Goal: Check status: Check status

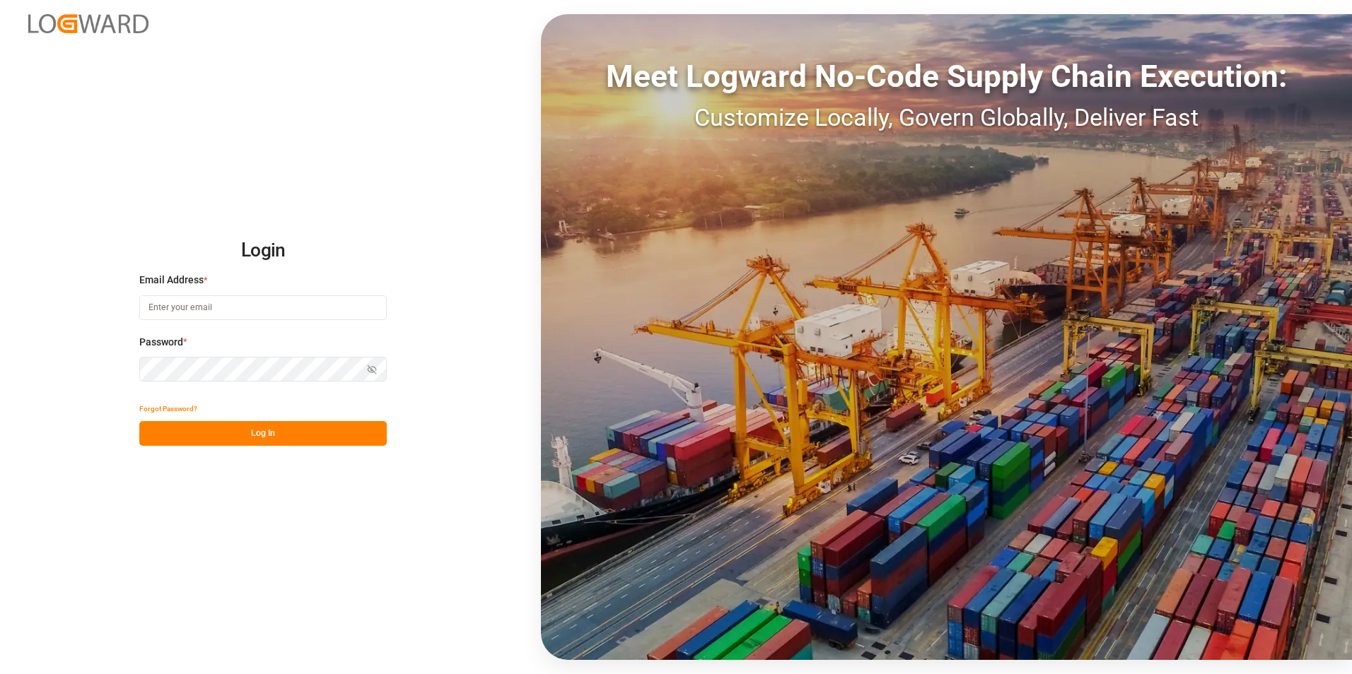
type input "[PERSON_NAME][EMAIL_ADDRESS][PERSON_NAME][DOMAIN_NAME]"
click at [289, 434] on button "Log In" at bounding box center [262, 433] width 247 height 25
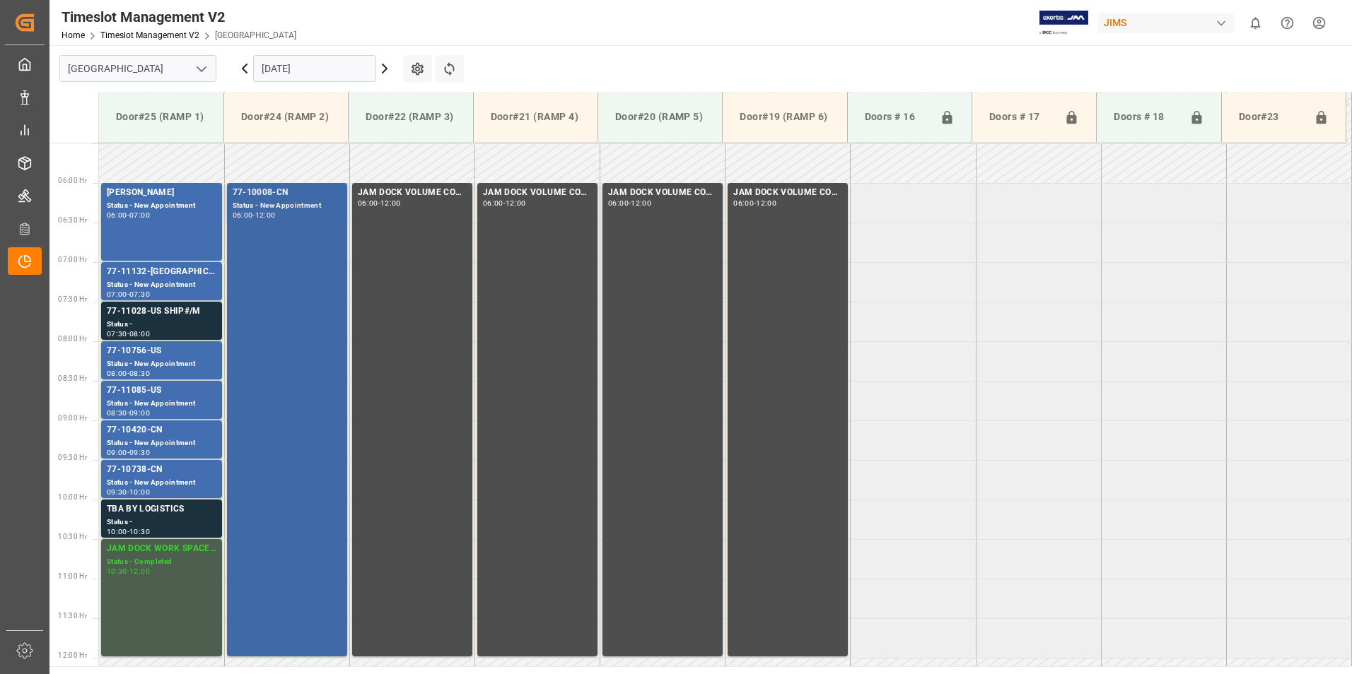
scroll to position [467, 0]
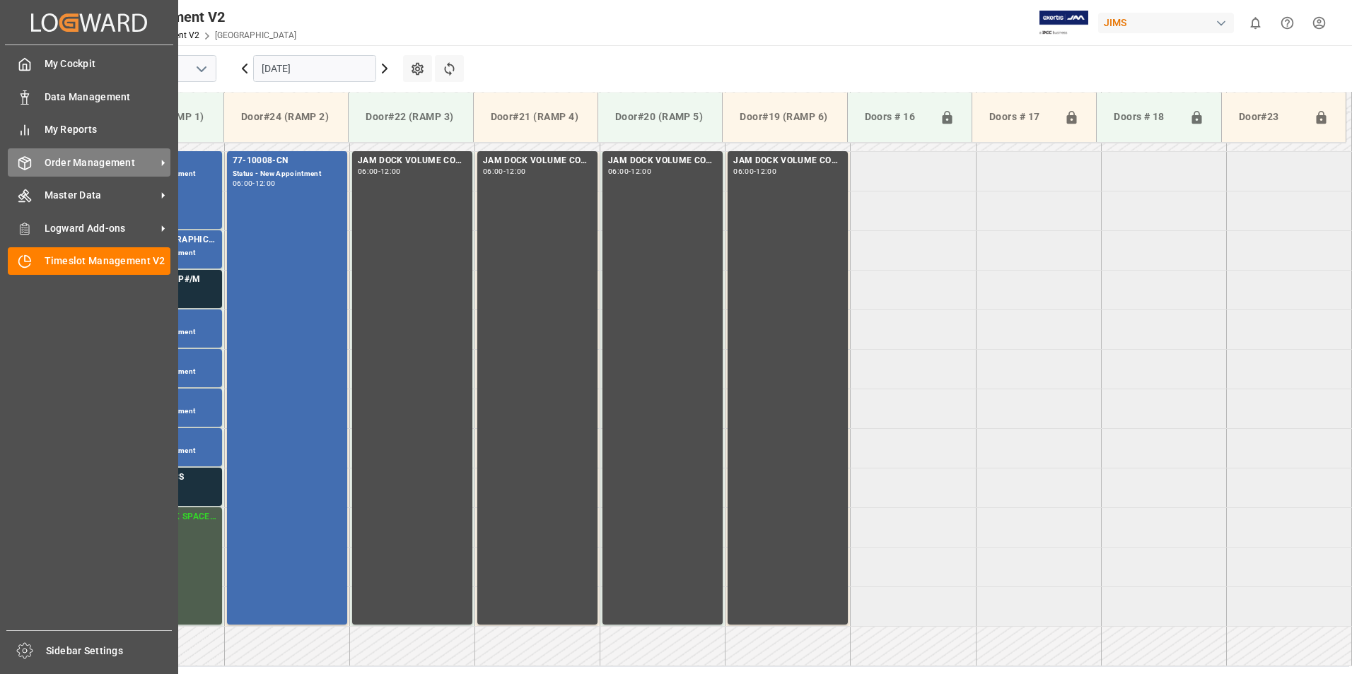
click at [105, 165] on span "Order Management" at bounding box center [101, 163] width 112 height 15
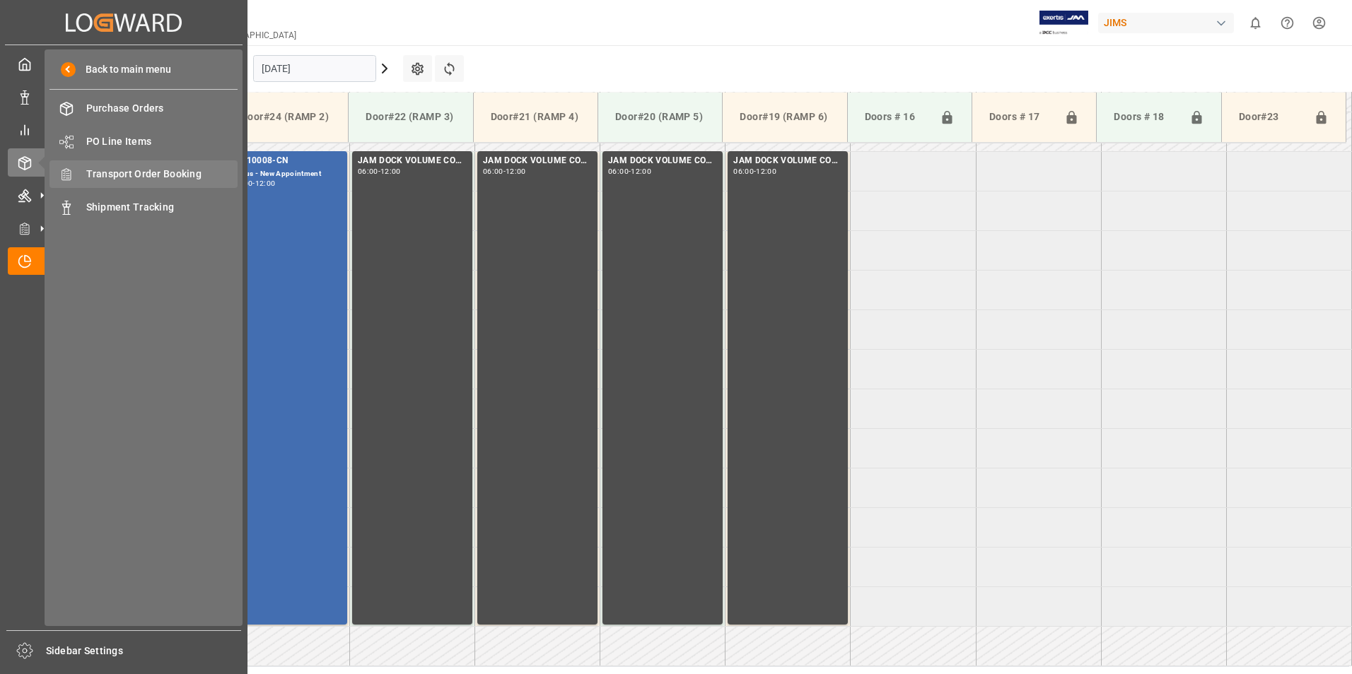
click at [156, 166] on div "Transport Order Booking Transport Order Booking" at bounding box center [143, 174] width 188 height 28
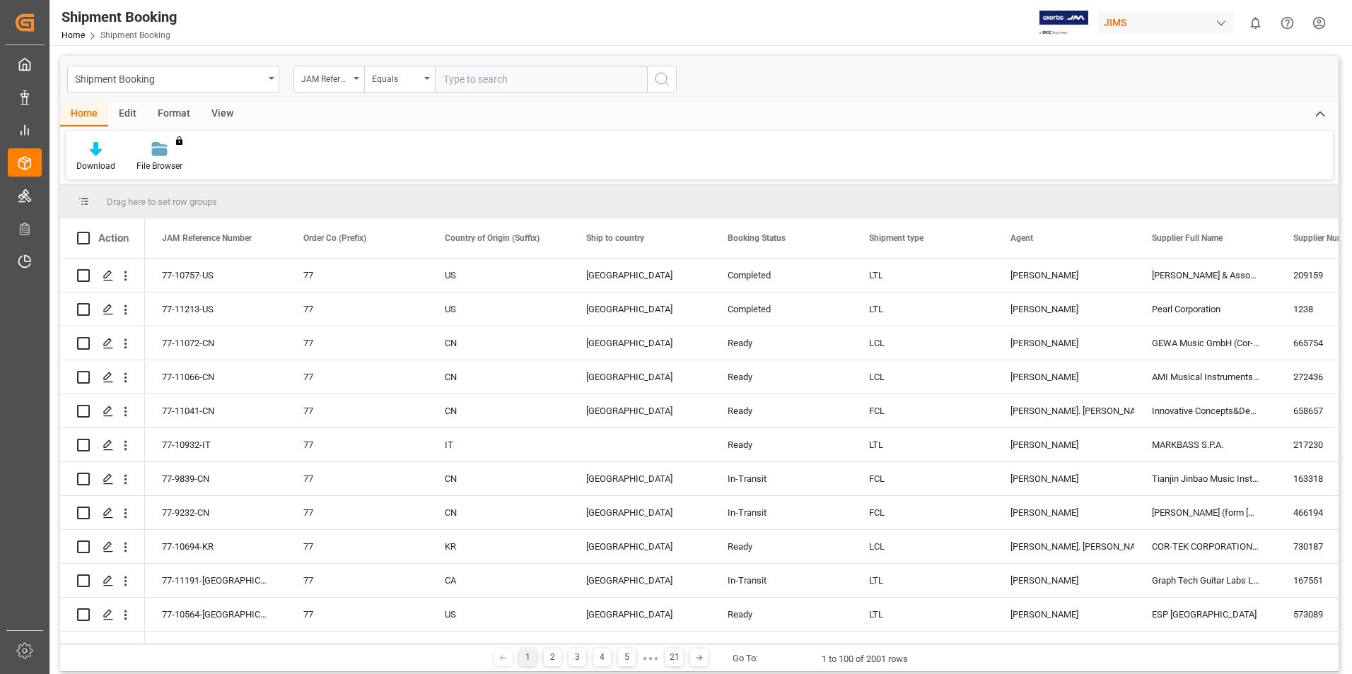
click at [469, 74] on input "text" at bounding box center [541, 79] width 212 height 27
type input "77-10427-ID"
click at [659, 83] on icon "search button" at bounding box center [661, 79] width 17 height 17
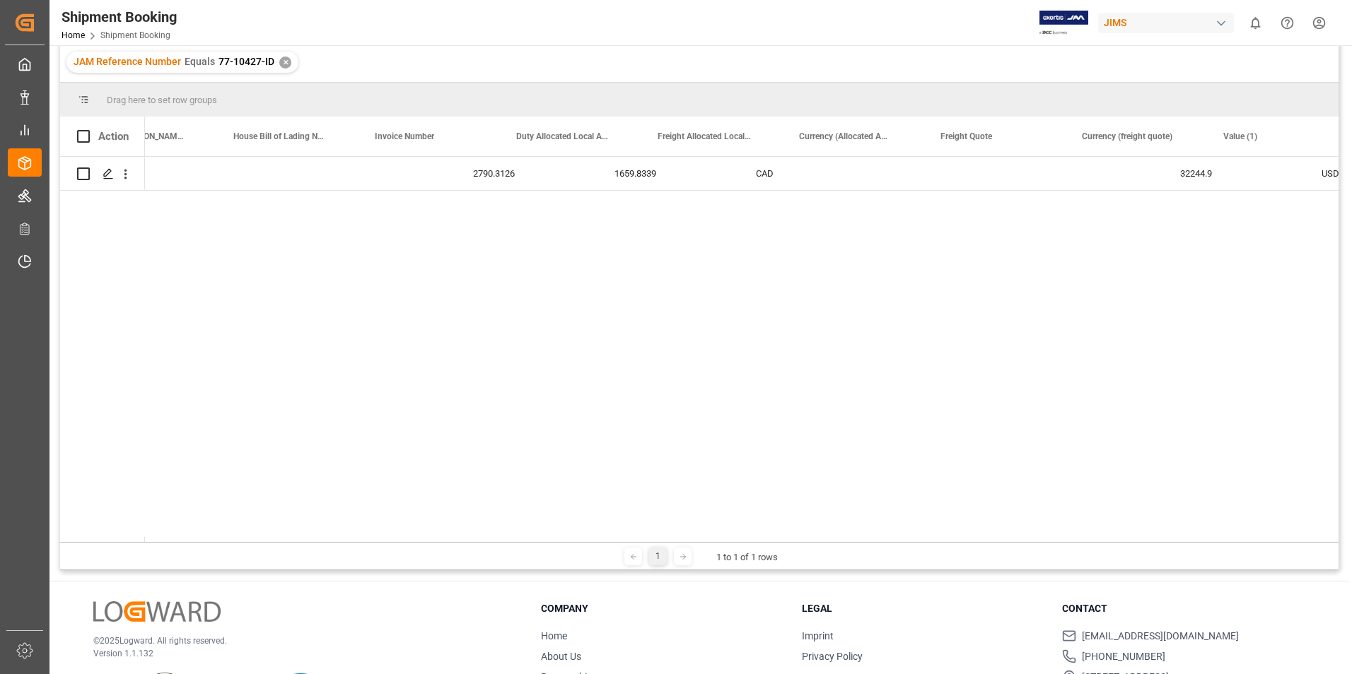
scroll to position [0, 2567]
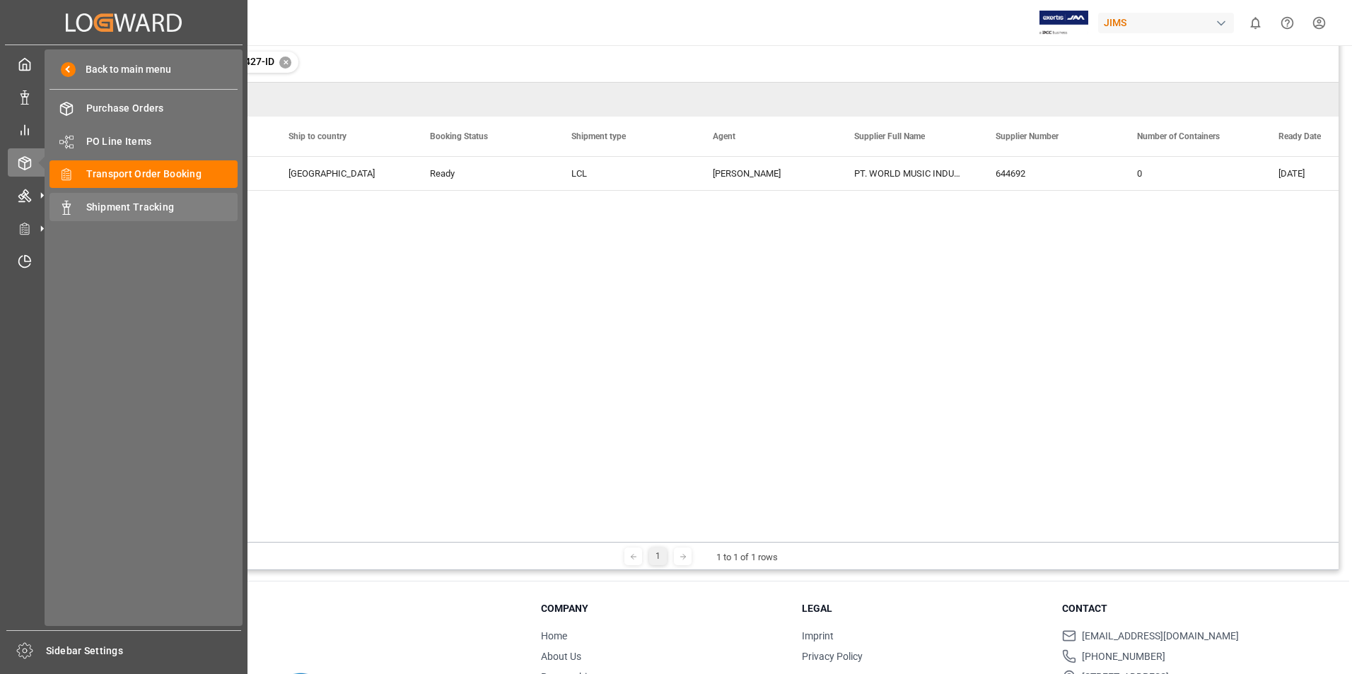
click at [129, 210] on span "Shipment Tracking" at bounding box center [162, 207] width 152 height 15
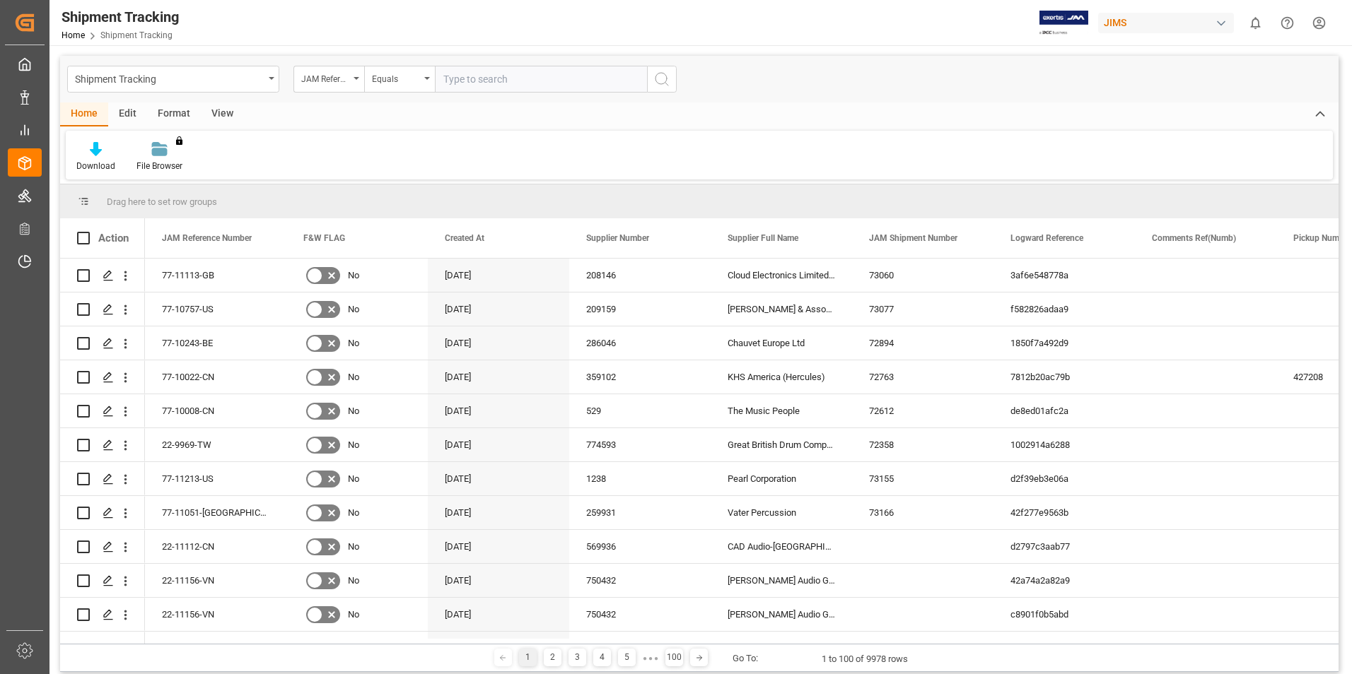
click at [486, 83] on input "text" at bounding box center [541, 79] width 212 height 27
paste input "77-10427-ID"
type input "77-10427-ID"
click at [655, 78] on circle "search button" at bounding box center [660, 78] width 11 height 11
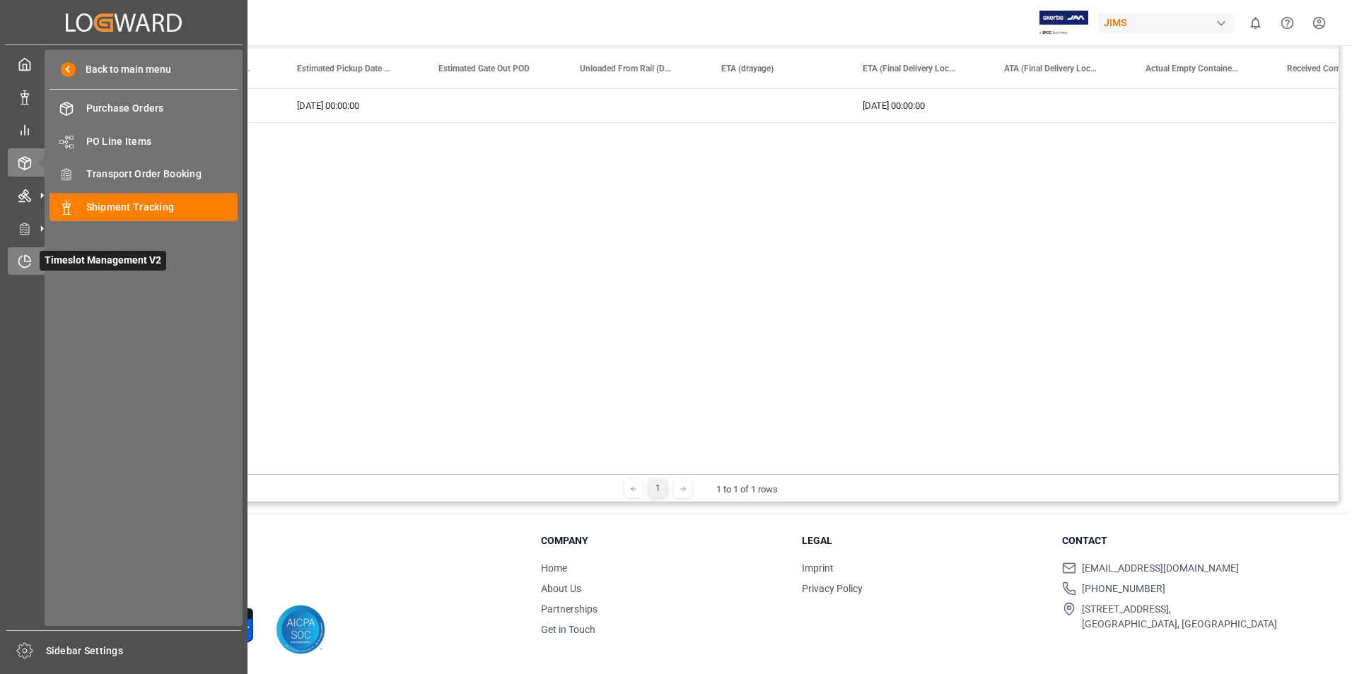
click at [74, 258] on span "Timeslot Management V2" at bounding box center [103, 261] width 127 height 20
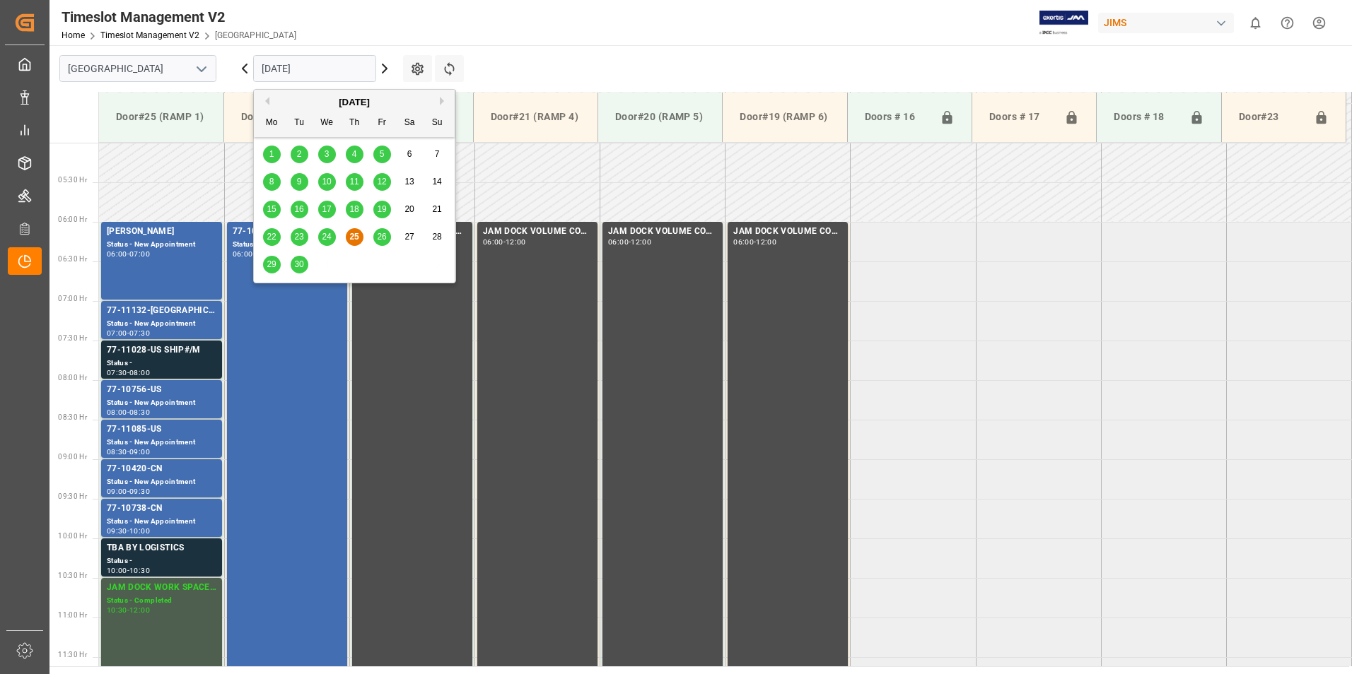
click at [293, 69] on input "[DATE]" at bounding box center [314, 68] width 123 height 27
click at [385, 240] on span "26" at bounding box center [381, 237] width 9 height 10
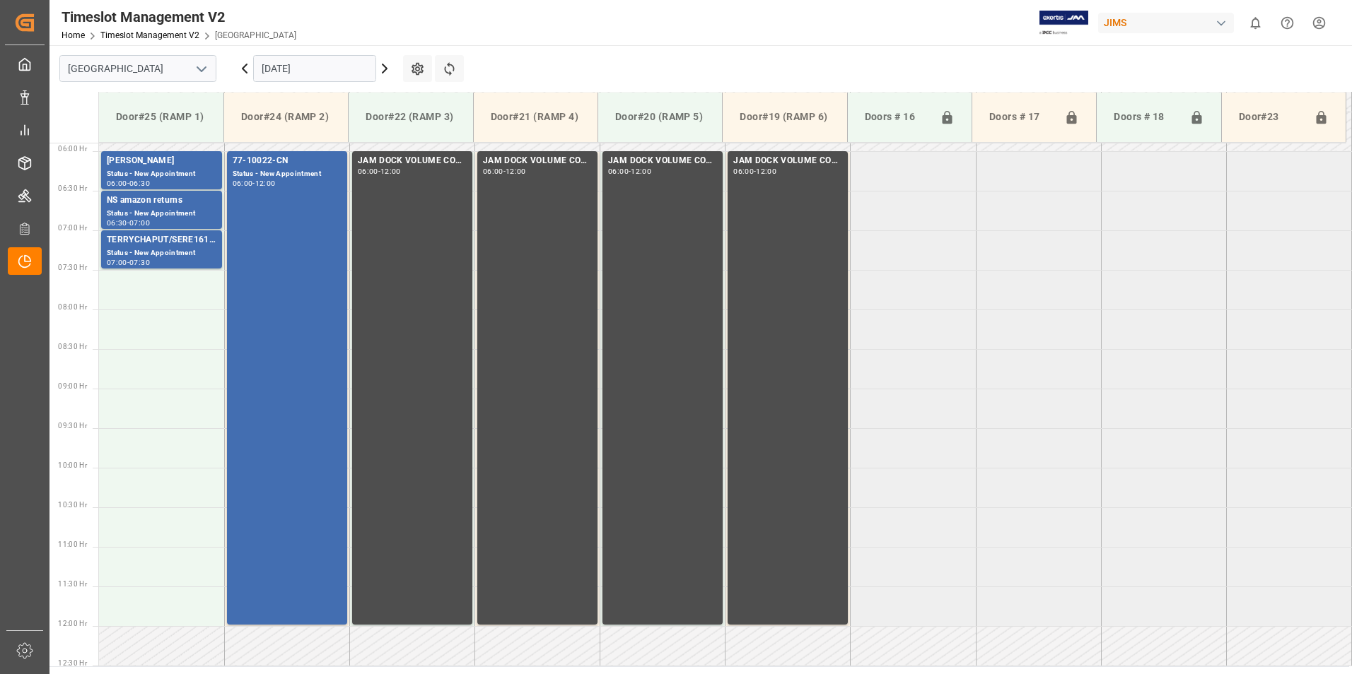
click at [329, 62] on input "[DATE]" at bounding box center [314, 68] width 123 height 27
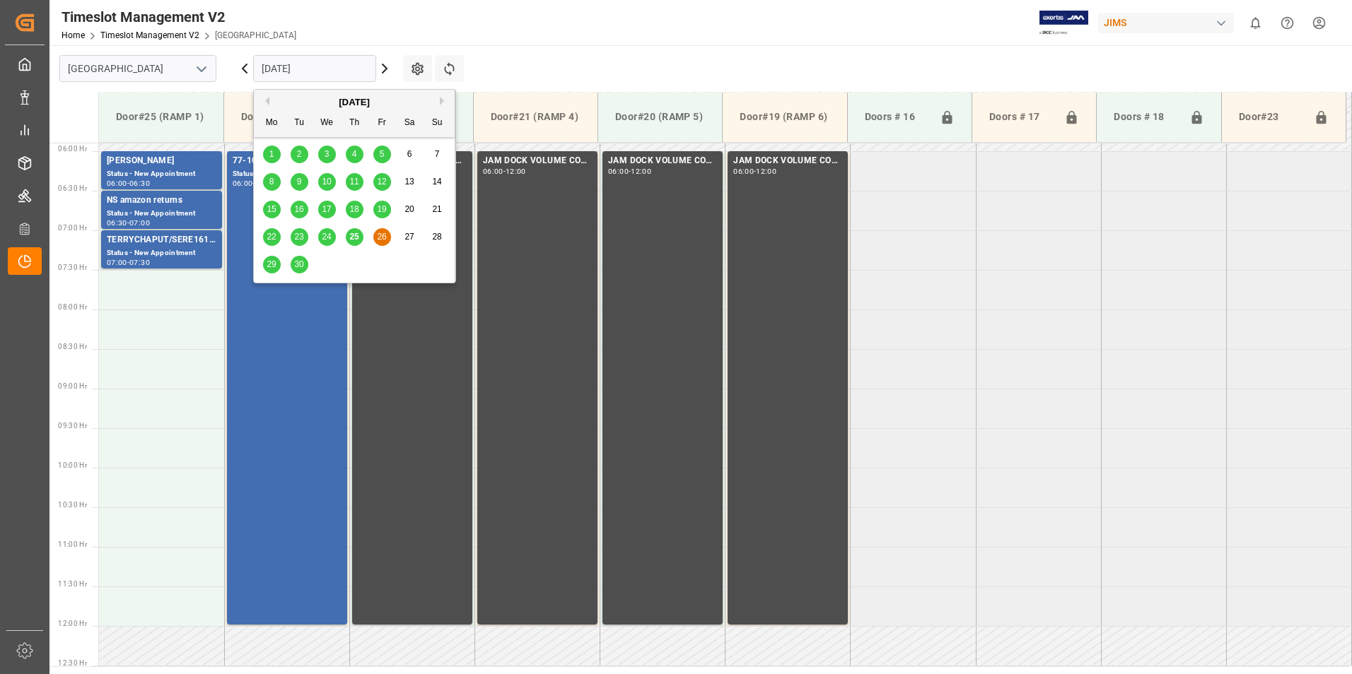
click at [274, 259] on div "29" at bounding box center [272, 265] width 18 height 17
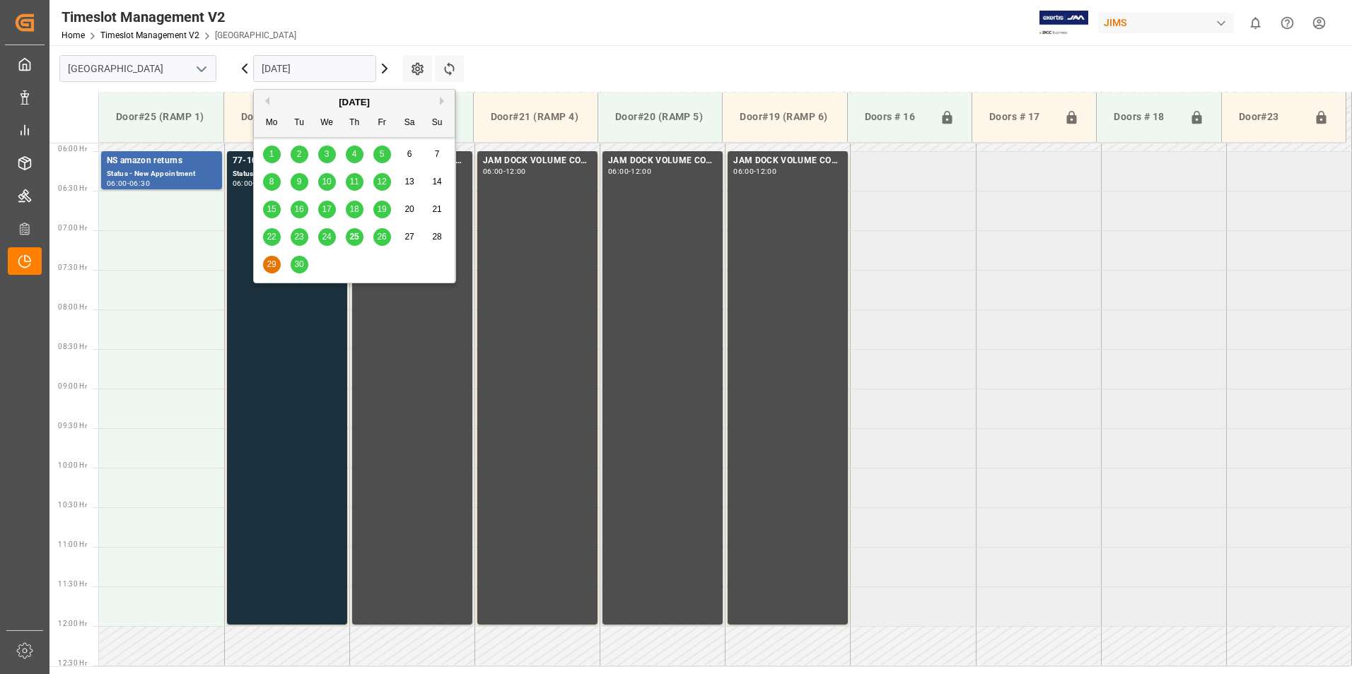
click at [312, 69] on input "[DATE]" at bounding box center [314, 68] width 123 height 27
click at [303, 263] on span "30" at bounding box center [298, 264] width 9 height 10
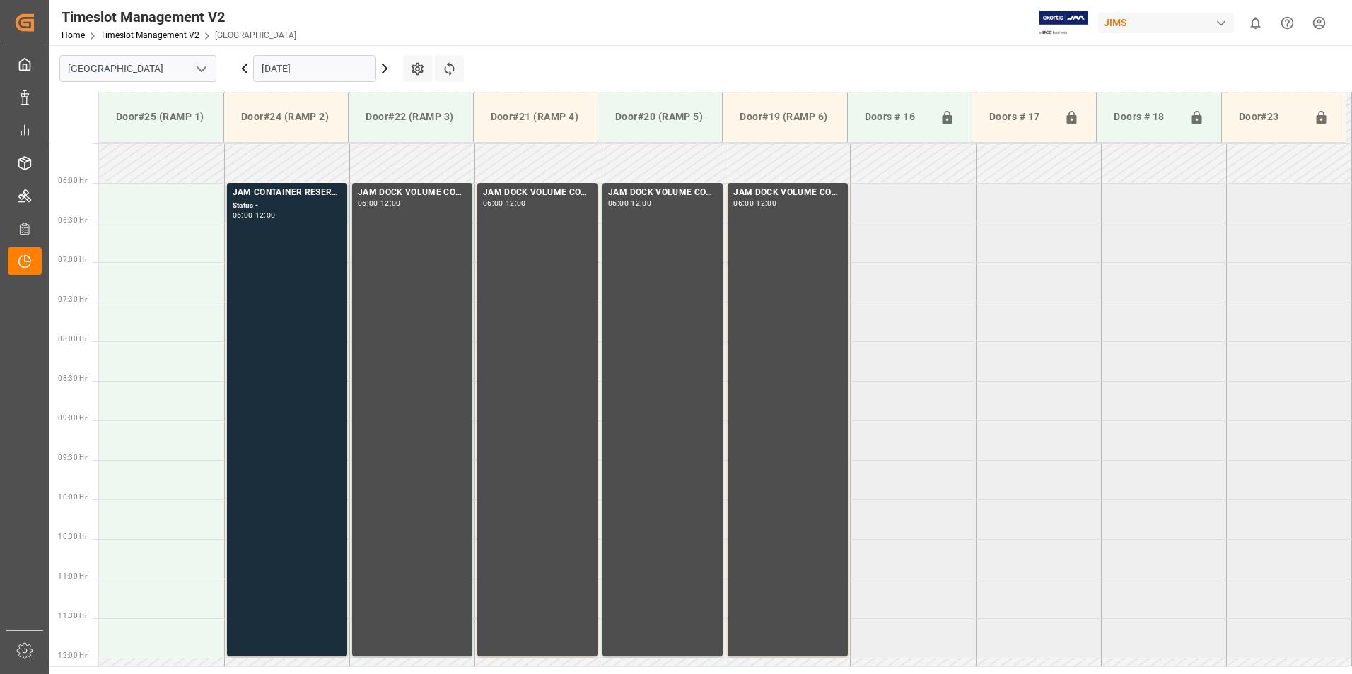
scroll to position [467, 0]
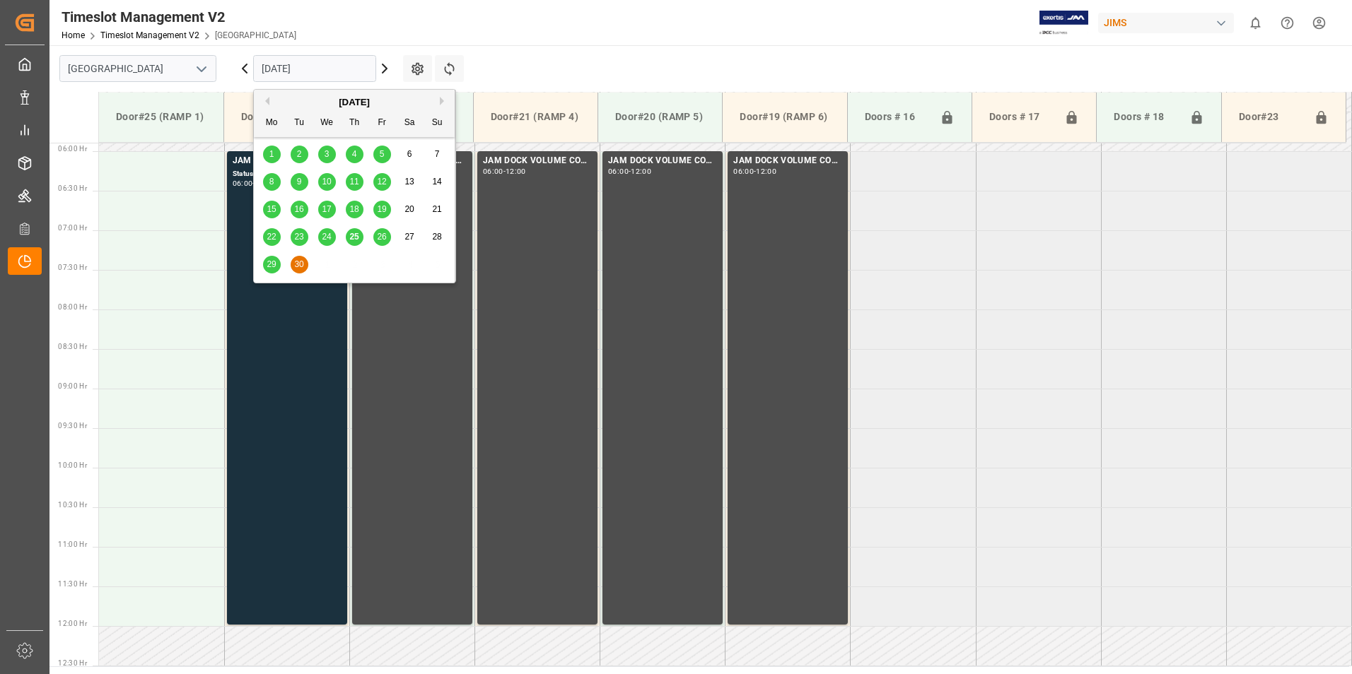
click at [296, 60] on input "[DATE]" at bounding box center [314, 68] width 123 height 27
click at [353, 237] on span "25" at bounding box center [353, 237] width 9 height 10
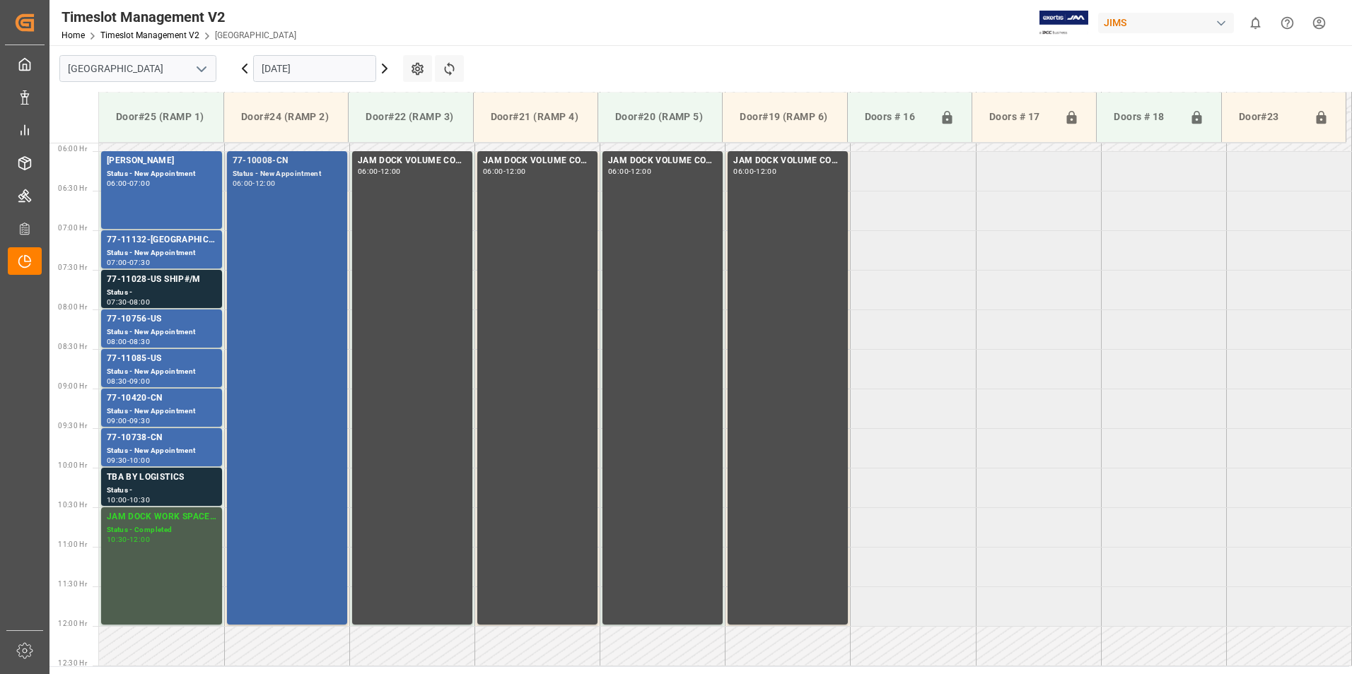
scroll to position [396, 0]
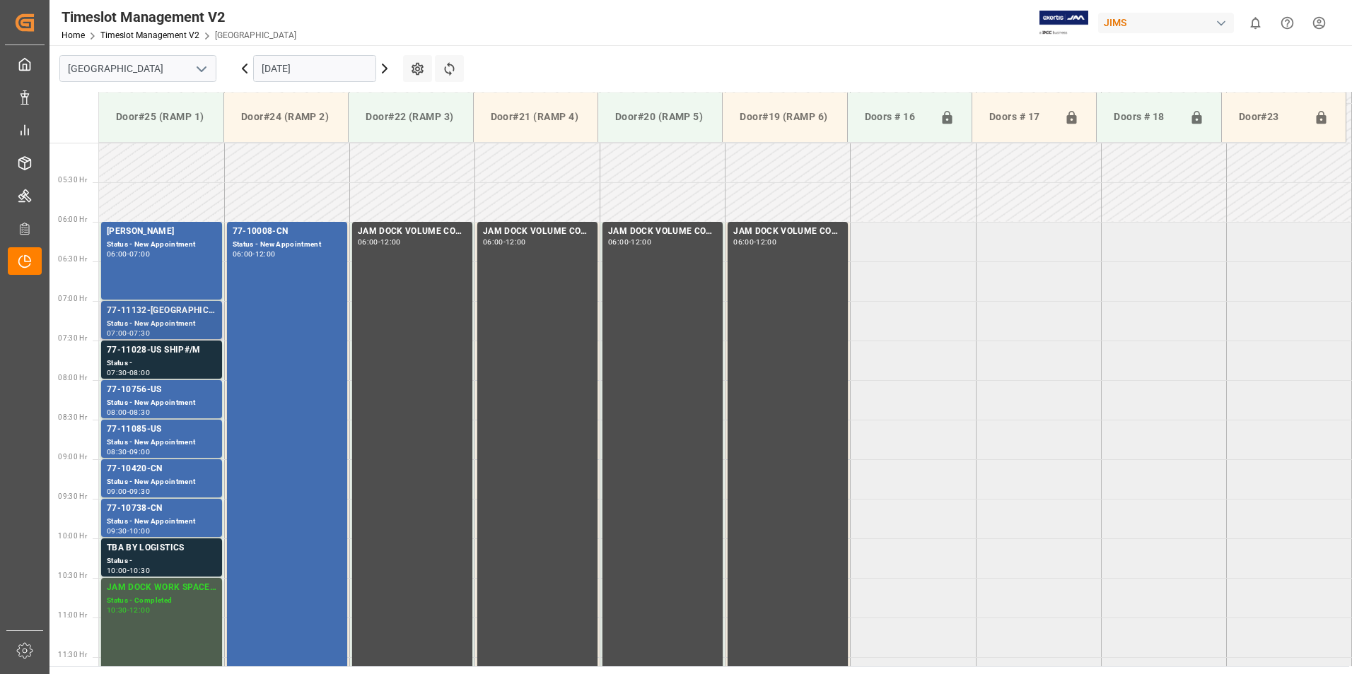
click at [143, 315] on div "77-11132-[GEOGRAPHIC_DATA]" at bounding box center [162, 311] width 110 height 14
click at [149, 362] on div "Status -" at bounding box center [162, 364] width 110 height 12
click at [160, 396] on div "77-10756-US" at bounding box center [162, 390] width 110 height 14
click at [161, 431] on div "77-11085-US" at bounding box center [162, 430] width 110 height 14
click at [154, 467] on div "77-10420-CN" at bounding box center [162, 469] width 110 height 14
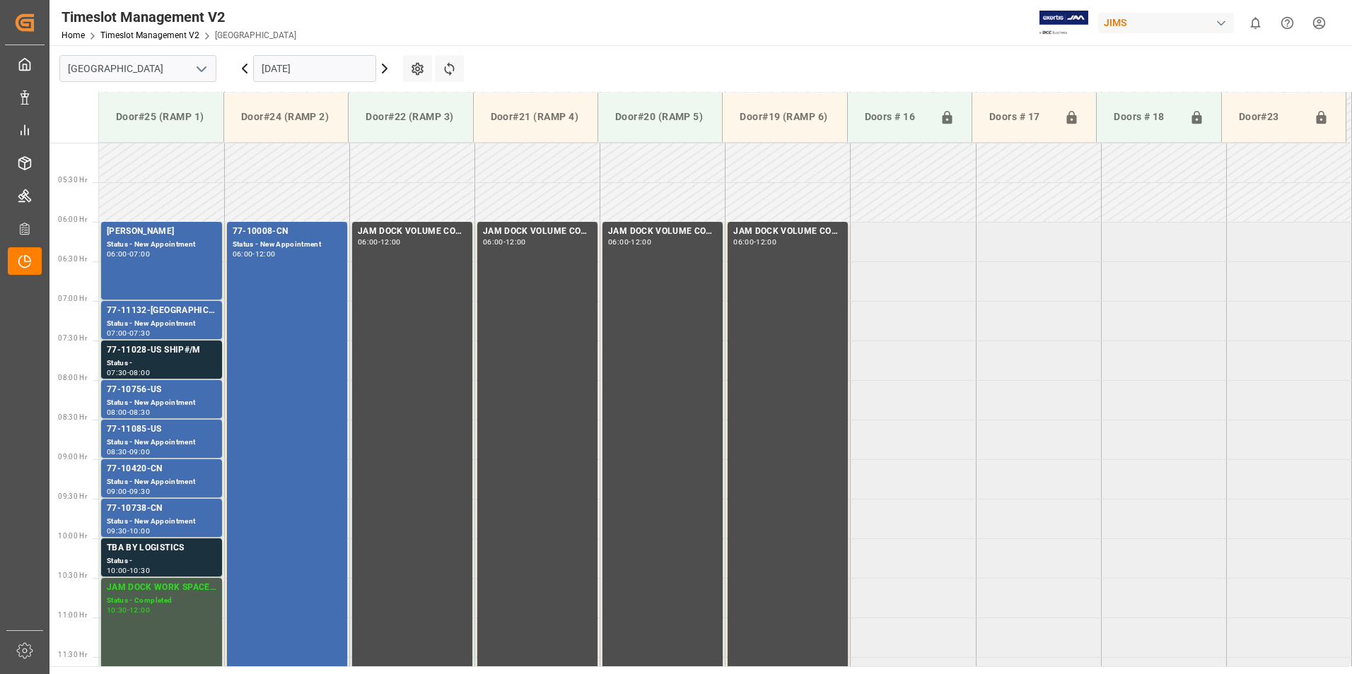
click at [156, 511] on div "77-10738-CN" at bounding box center [162, 509] width 110 height 14
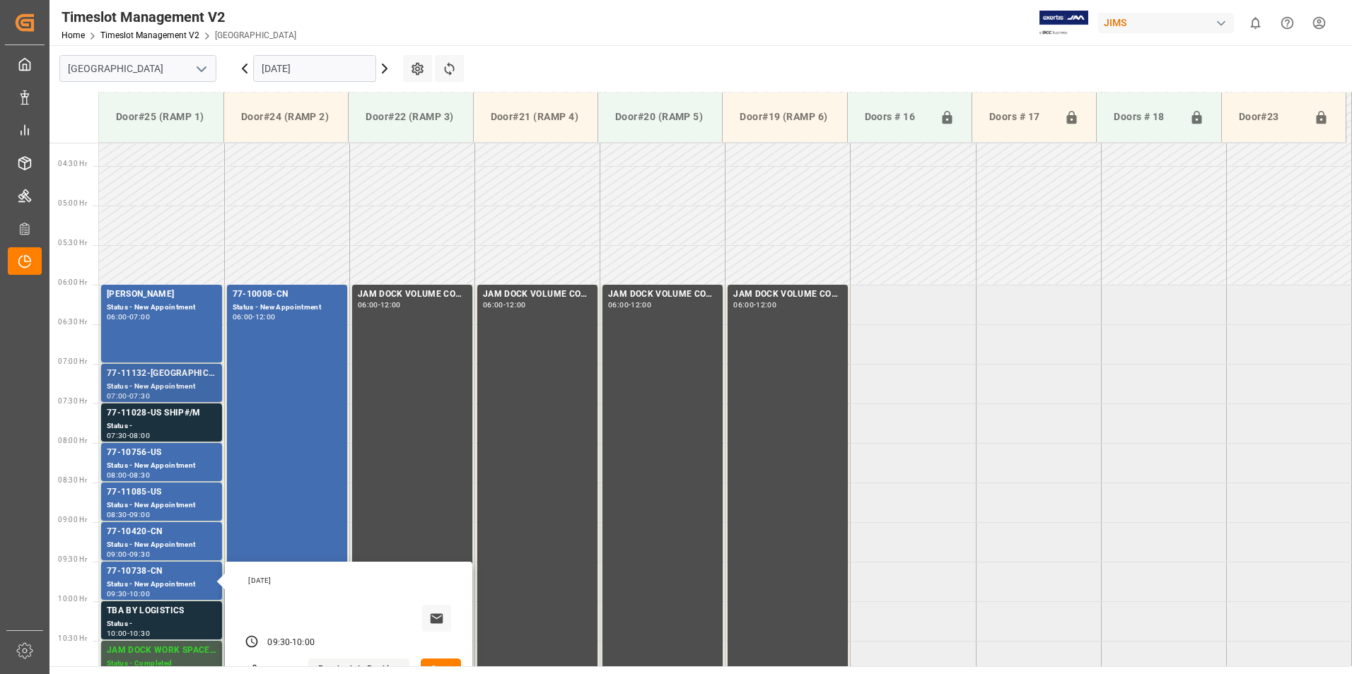
scroll to position [325, 0]
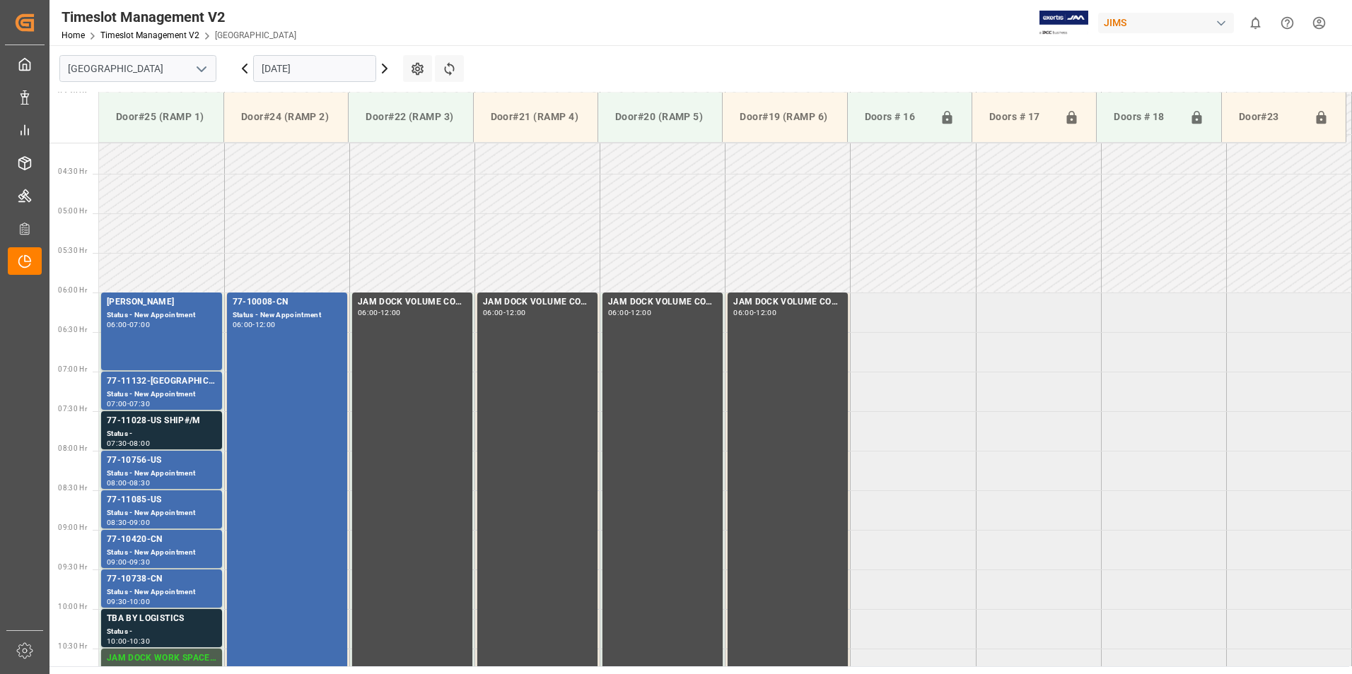
click at [263, 303] on div "77-10008-CN" at bounding box center [287, 303] width 109 height 14
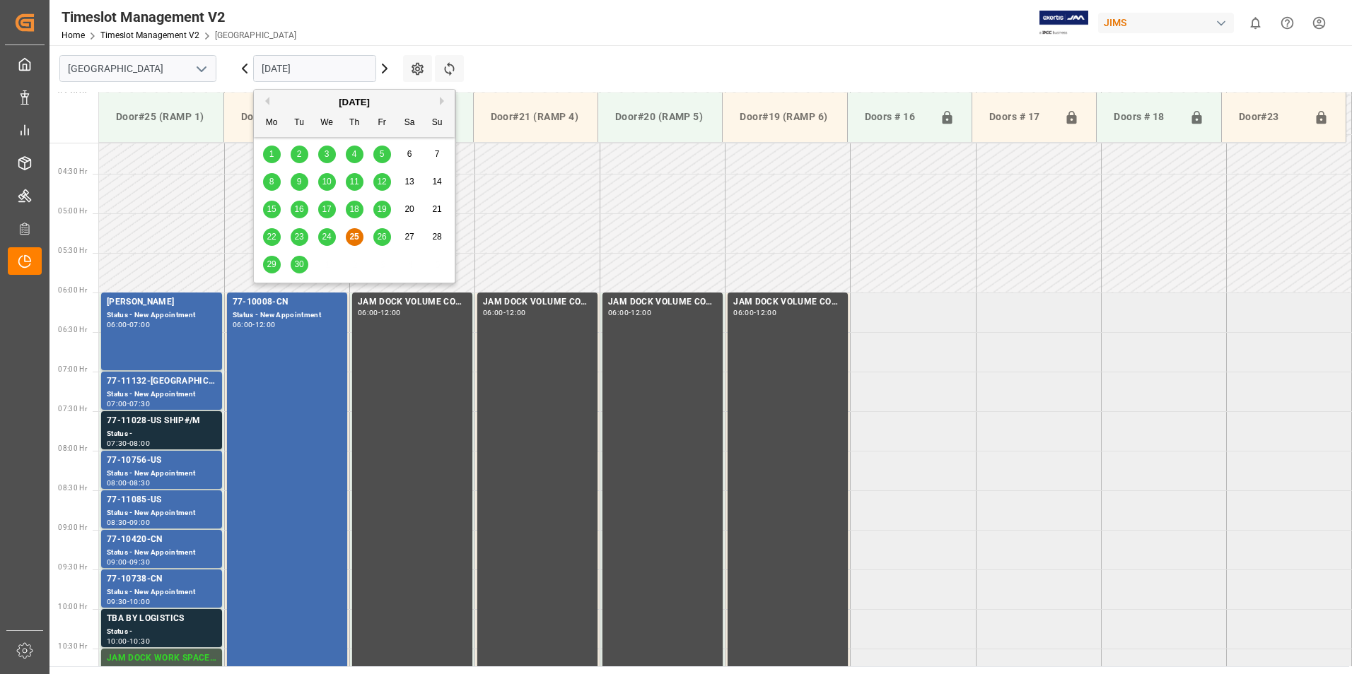
click at [290, 64] on input "[DATE]" at bounding box center [314, 68] width 123 height 27
click at [385, 241] on span "26" at bounding box center [381, 237] width 9 height 10
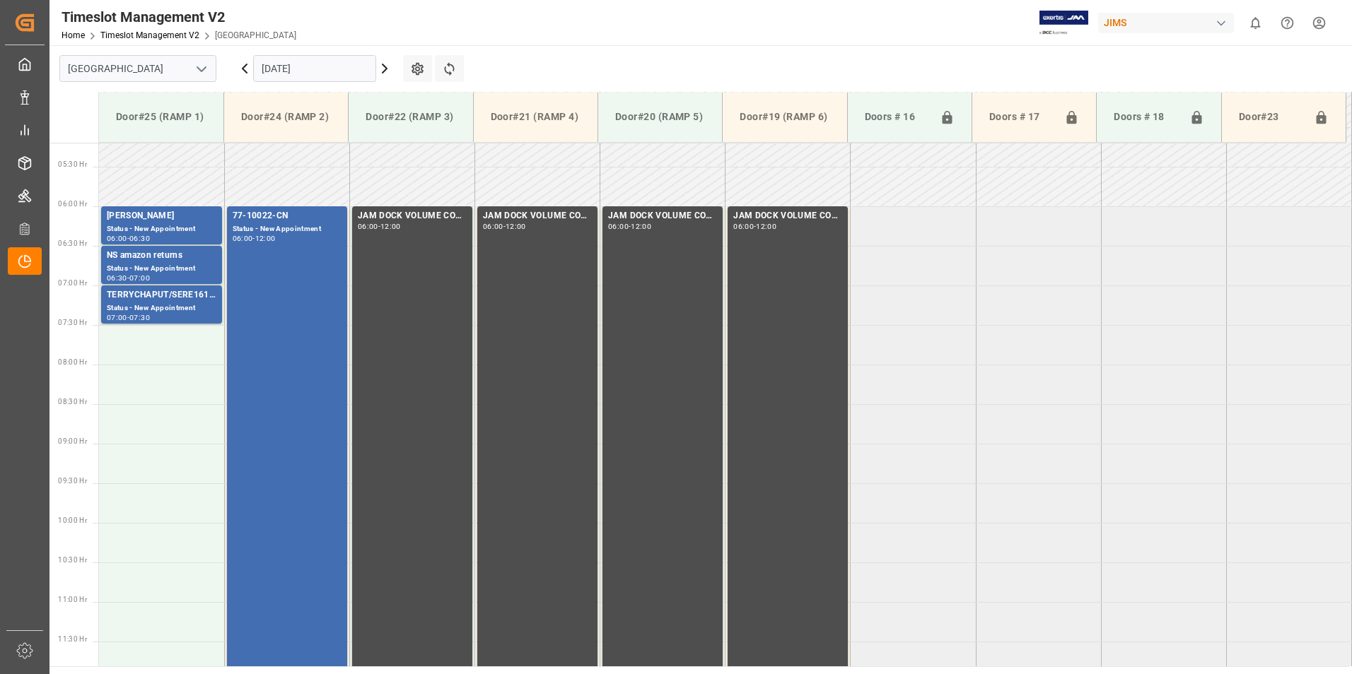
scroll to position [396, 0]
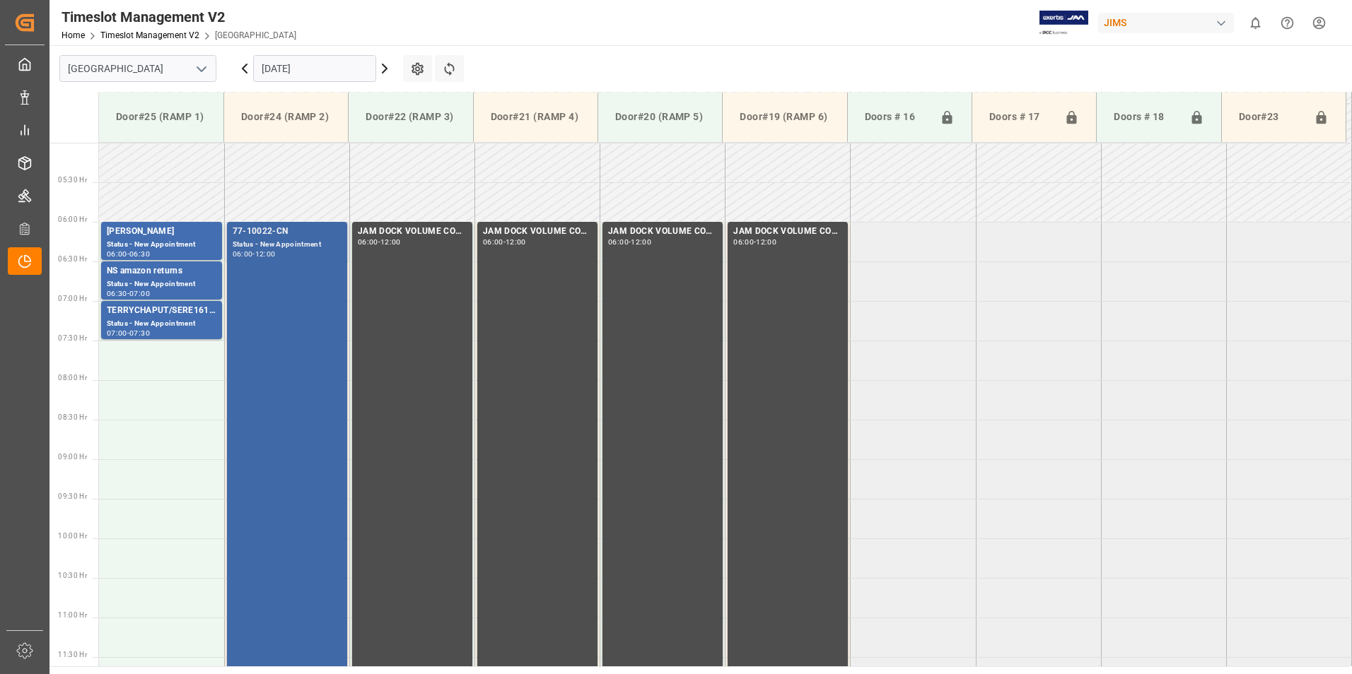
click at [264, 234] on div "77-10022-CN" at bounding box center [287, 232] width 109 height 14
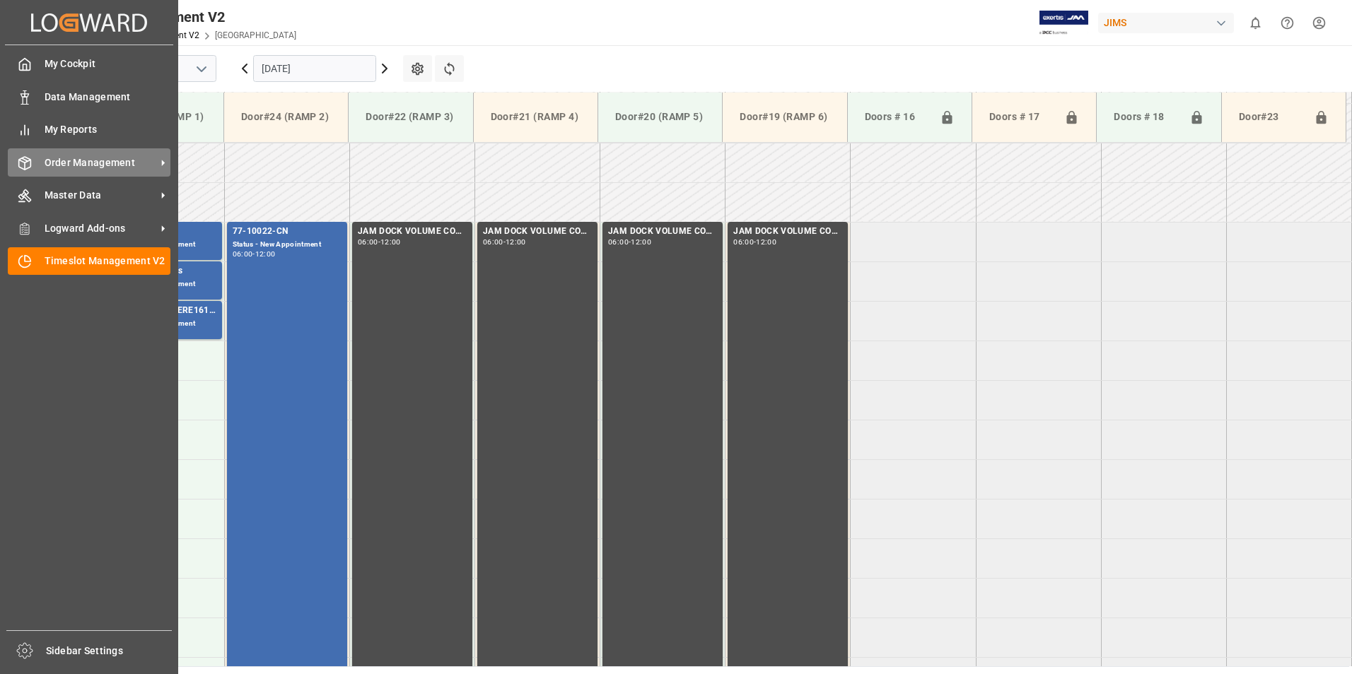
click at [93, 163] on span "Order Management" at bounding box center [101, 163] width 112 height 15
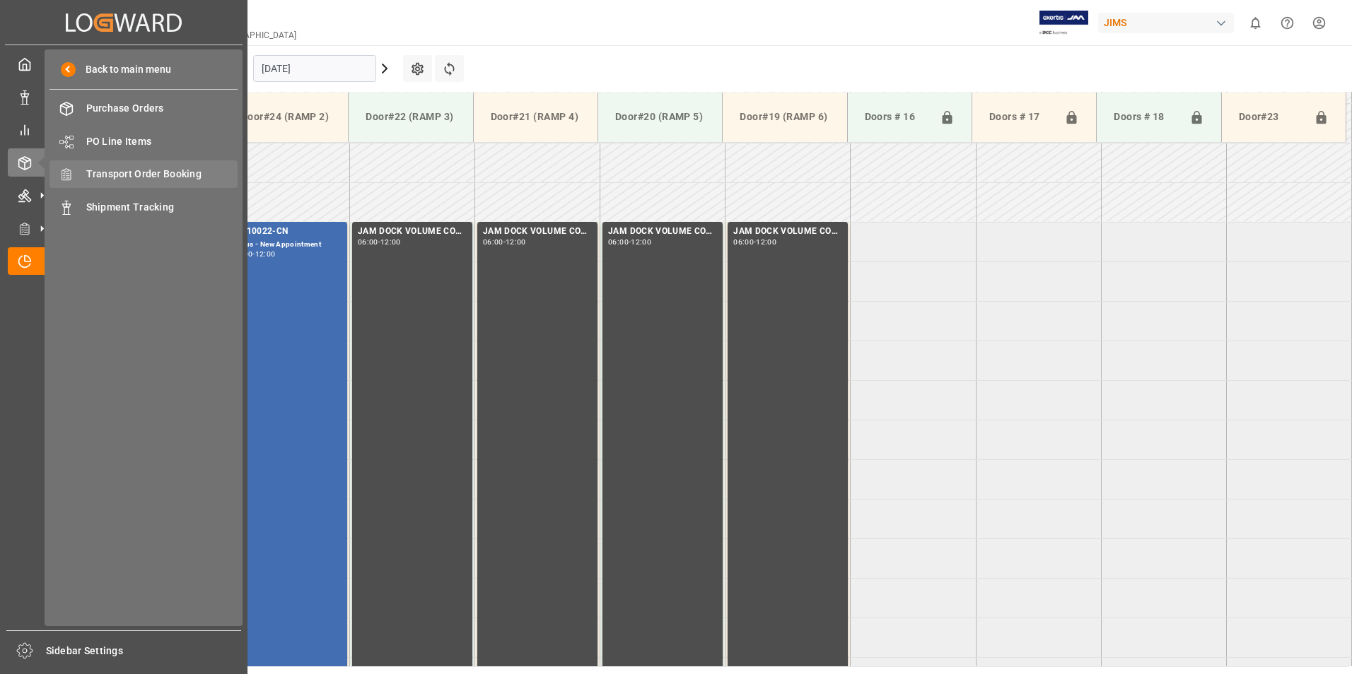
click at [152, 177] on span "Transport Order Booking" at bounding box center [162, 174] width 152 height 15
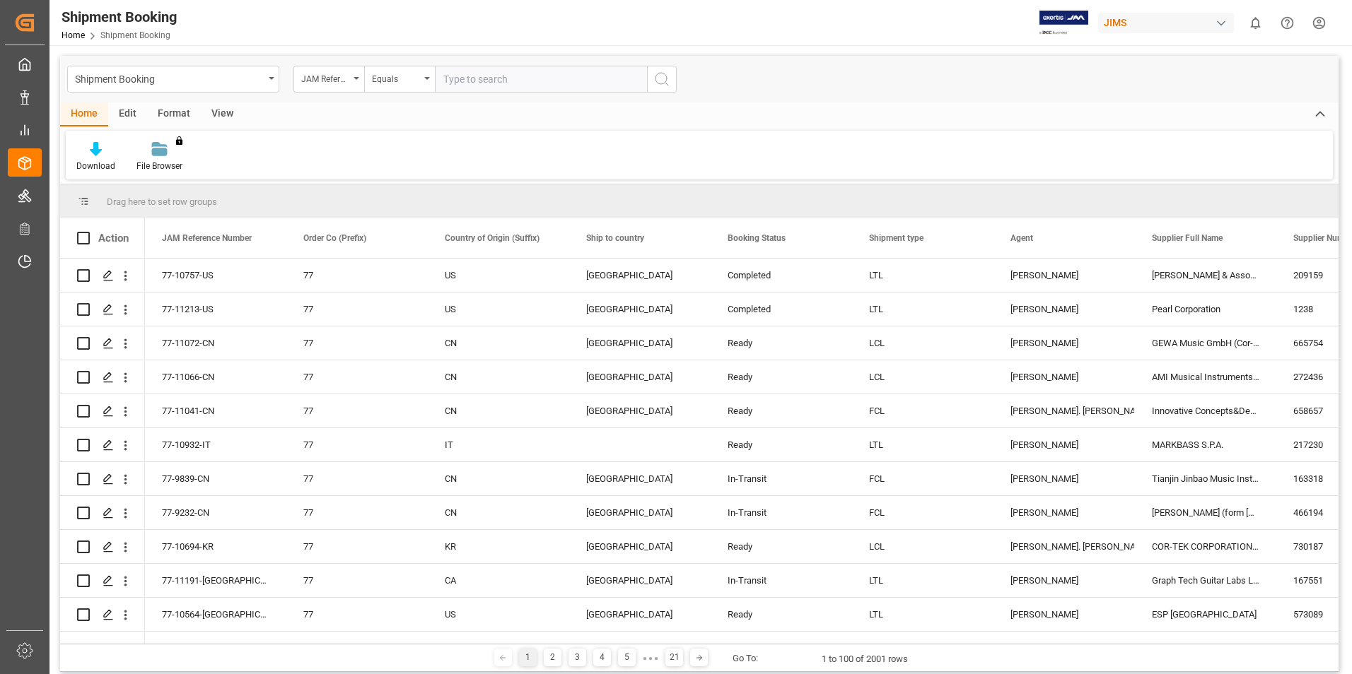
click at [459, 77] on input "text" at bounding box center [541, 79] width 212 height 27
type input "77-10022-cn"
click at [659, 81] on icon "search button" at bounding box center [661, 79] width 17 height 17
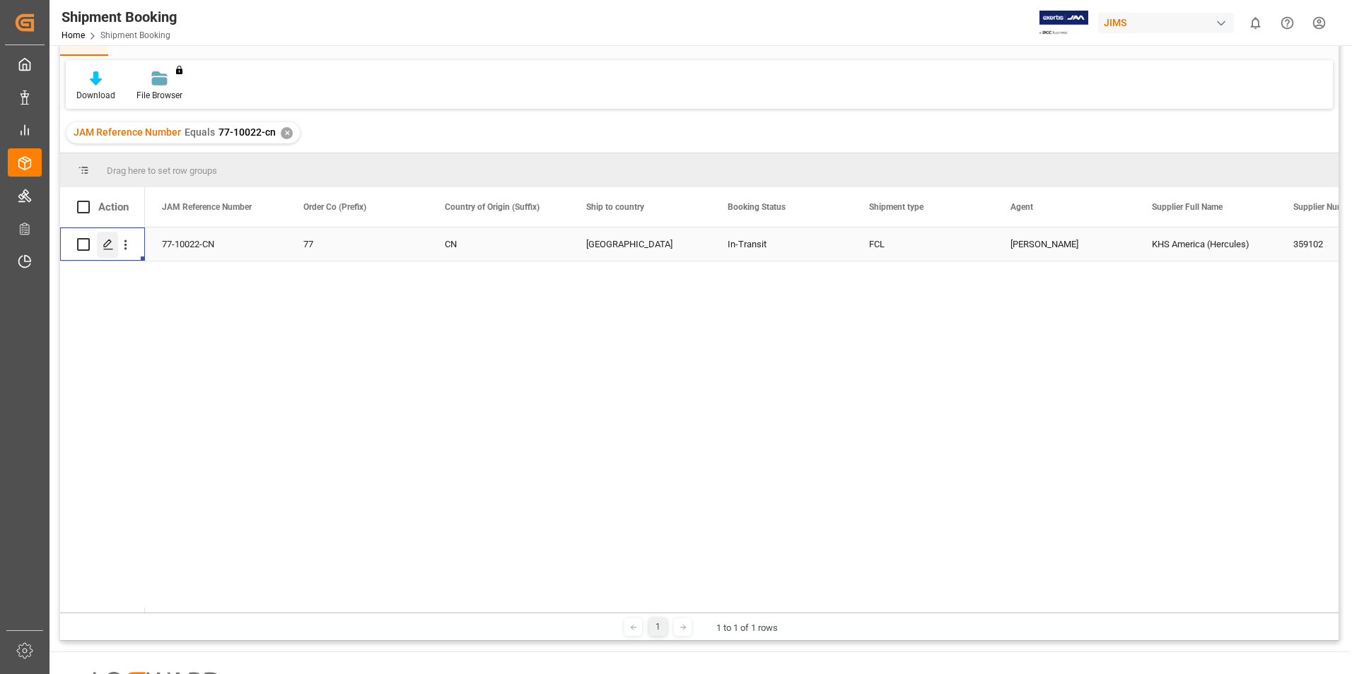
click at [111, 240] on icon "Press SPACE to select this row." at bounding box center [108, 244] width 11 height 11
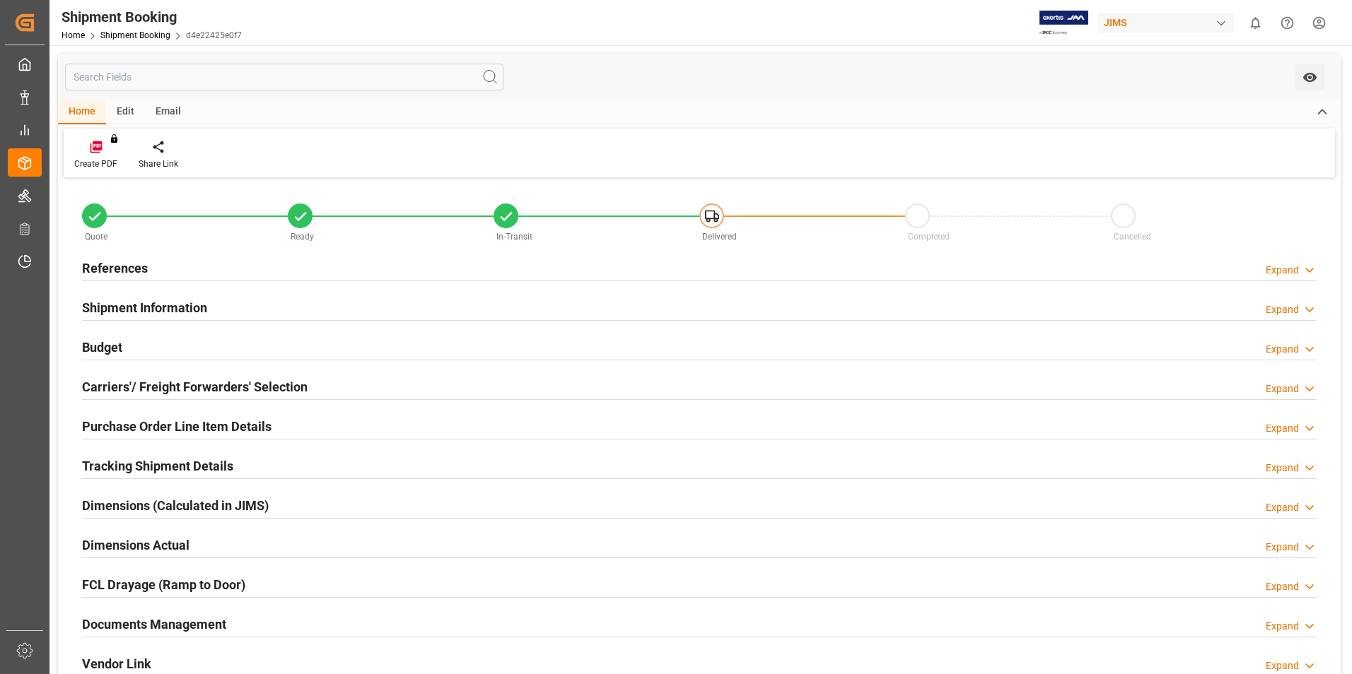
click at [122, 305] on h2 "Shipment Information" at bounding box center [144, 307] width 125 height 19
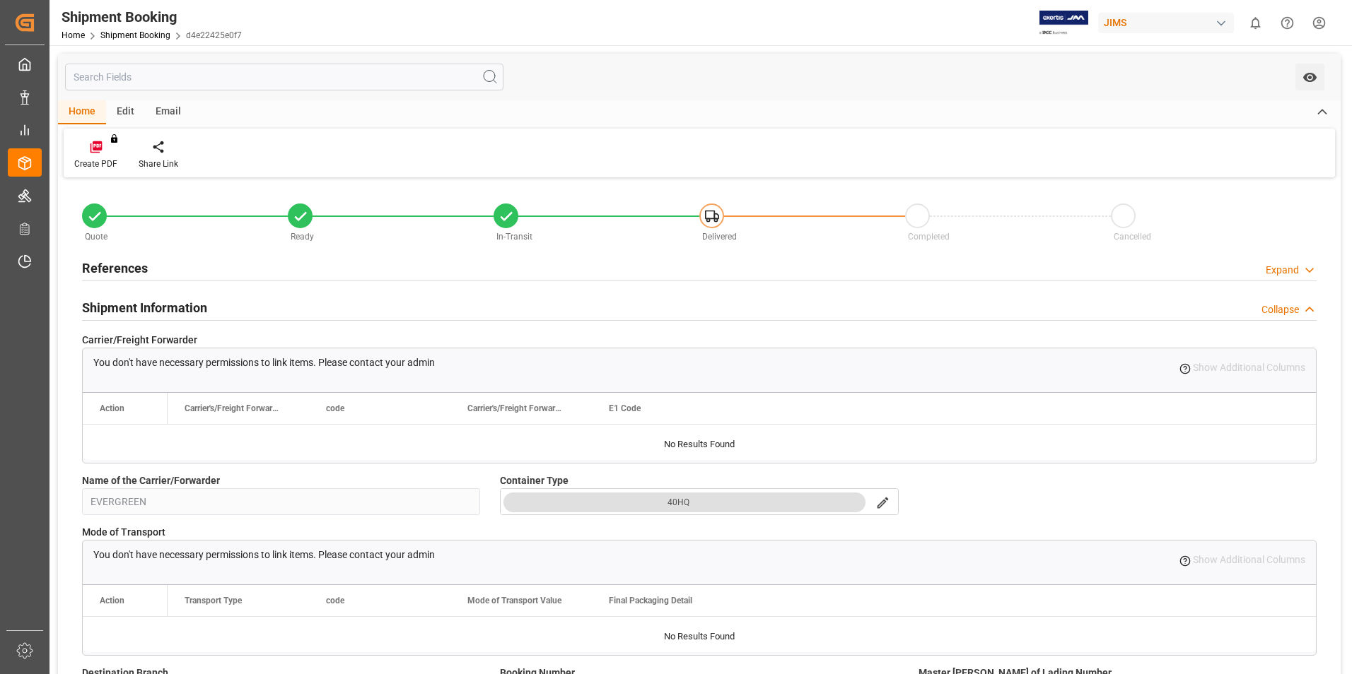
click at [98, 265] on h2 "References" at bounding box center [115, 268] width 66 height 19
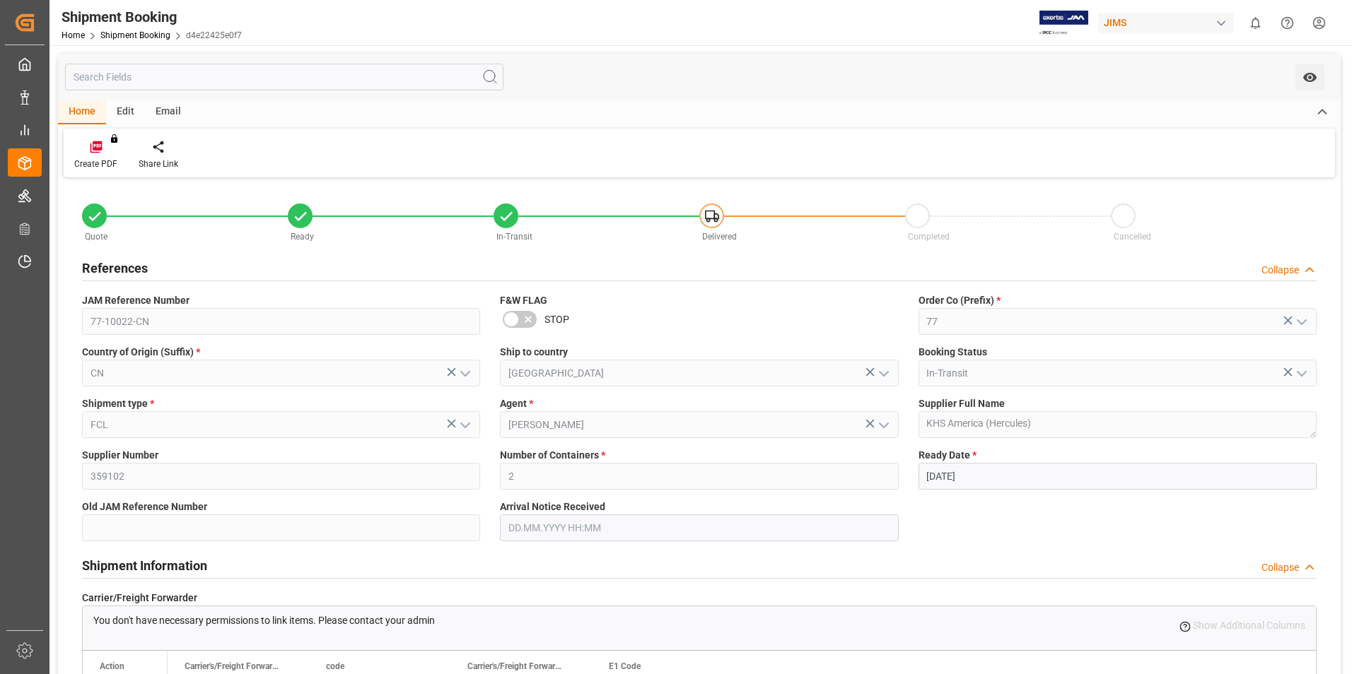
click at [122, 271] on h2 "References" at bounding box center [115, 268] width 66 height 19
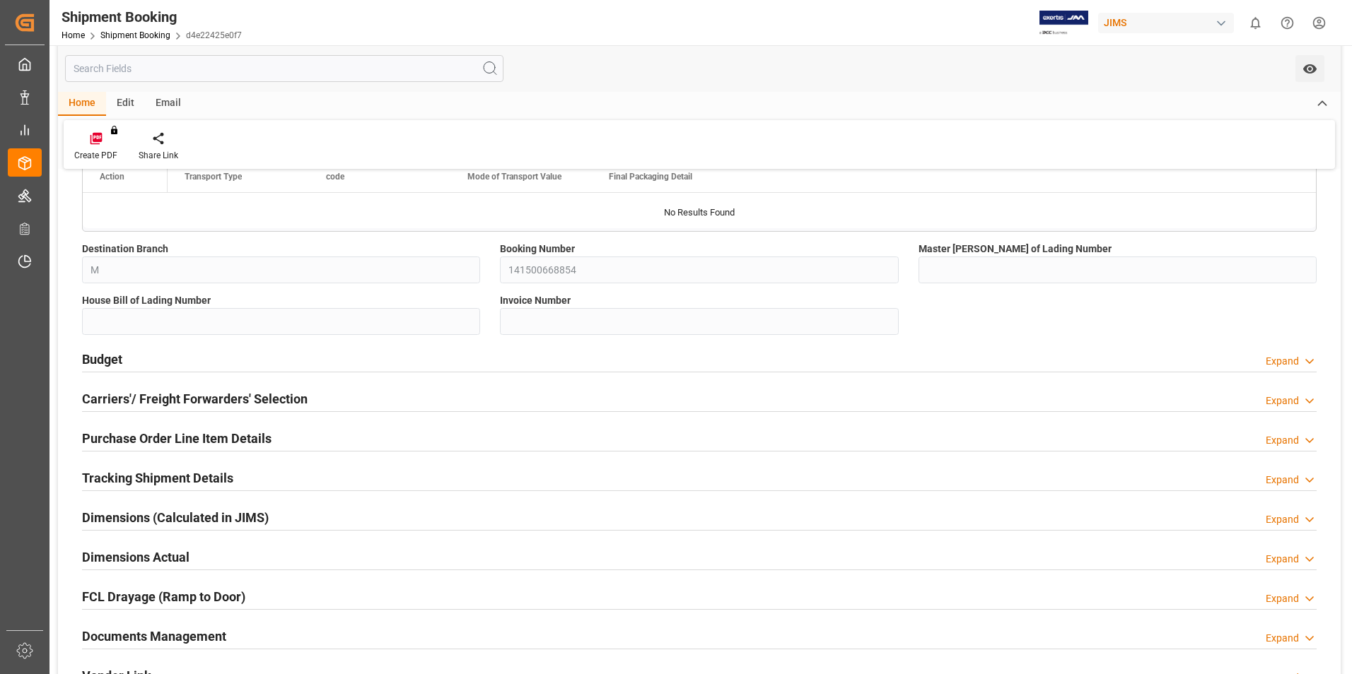
click at [240, 438] on h2 "Purchase Order Line Item Details" at bounding box center [176, 438] width 189 height 19
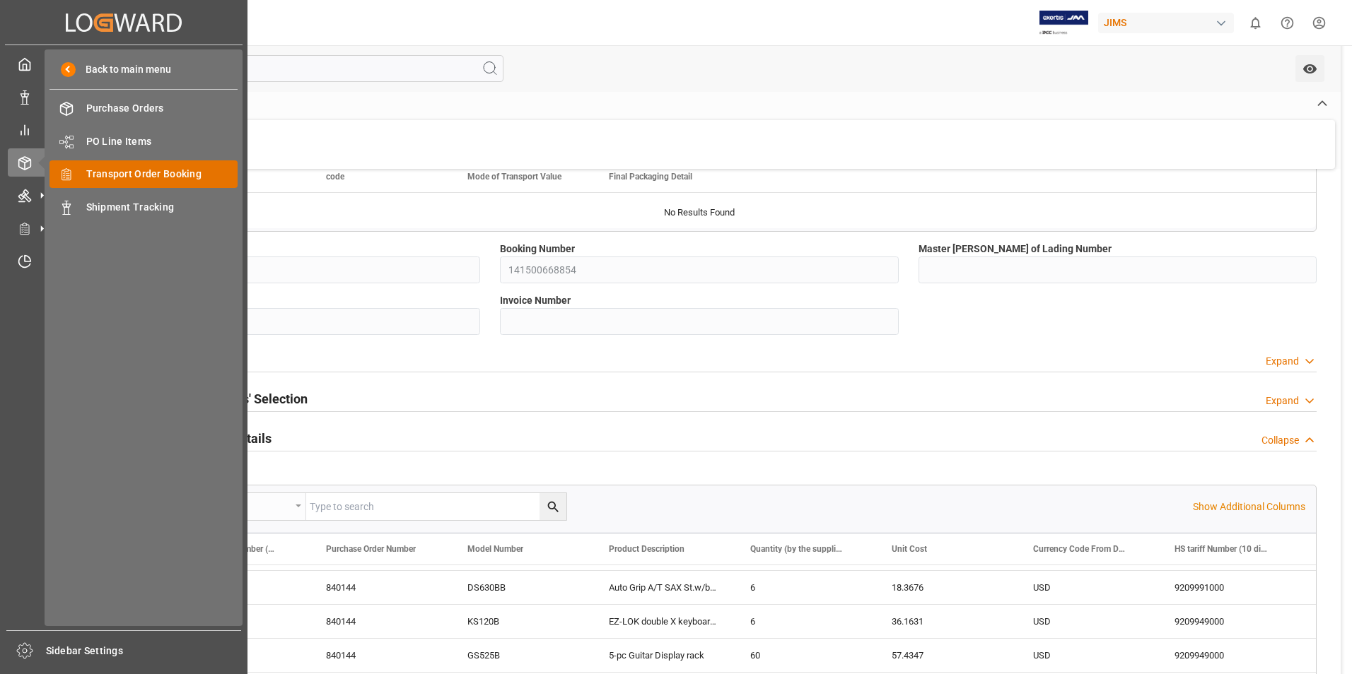
click at [124, 177] on span "Transport Order Booking" at bounding box center [162, 174] width 152 height 15
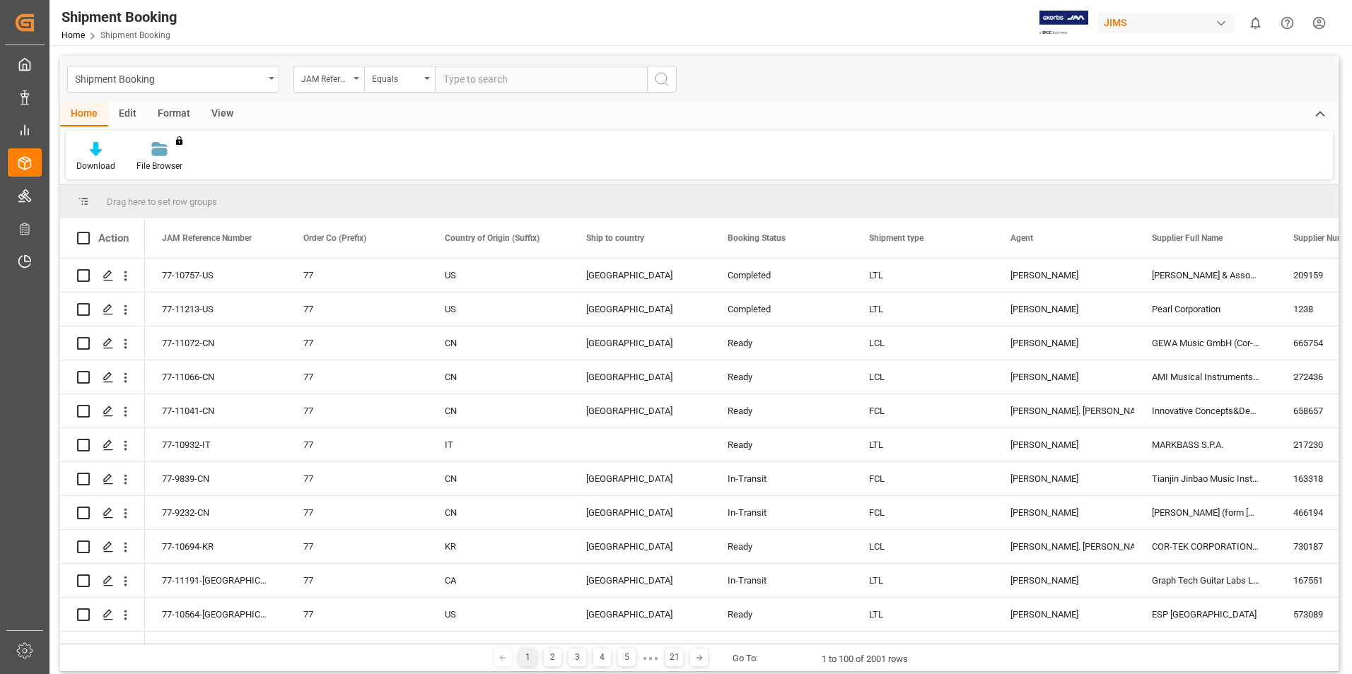
click at [476, 77] on input "text" at bounding box center [541, 79] width 212 height 27
type input "77-10022-cn"
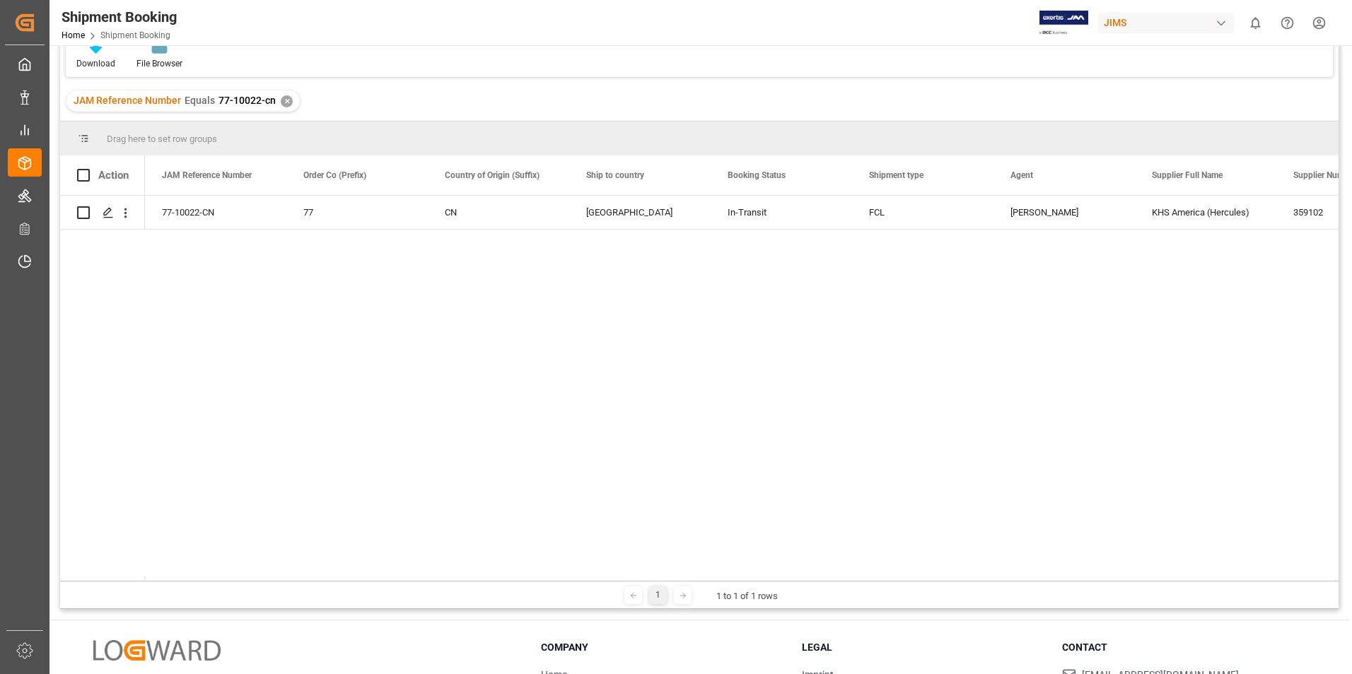
scroll to position [209, 0]
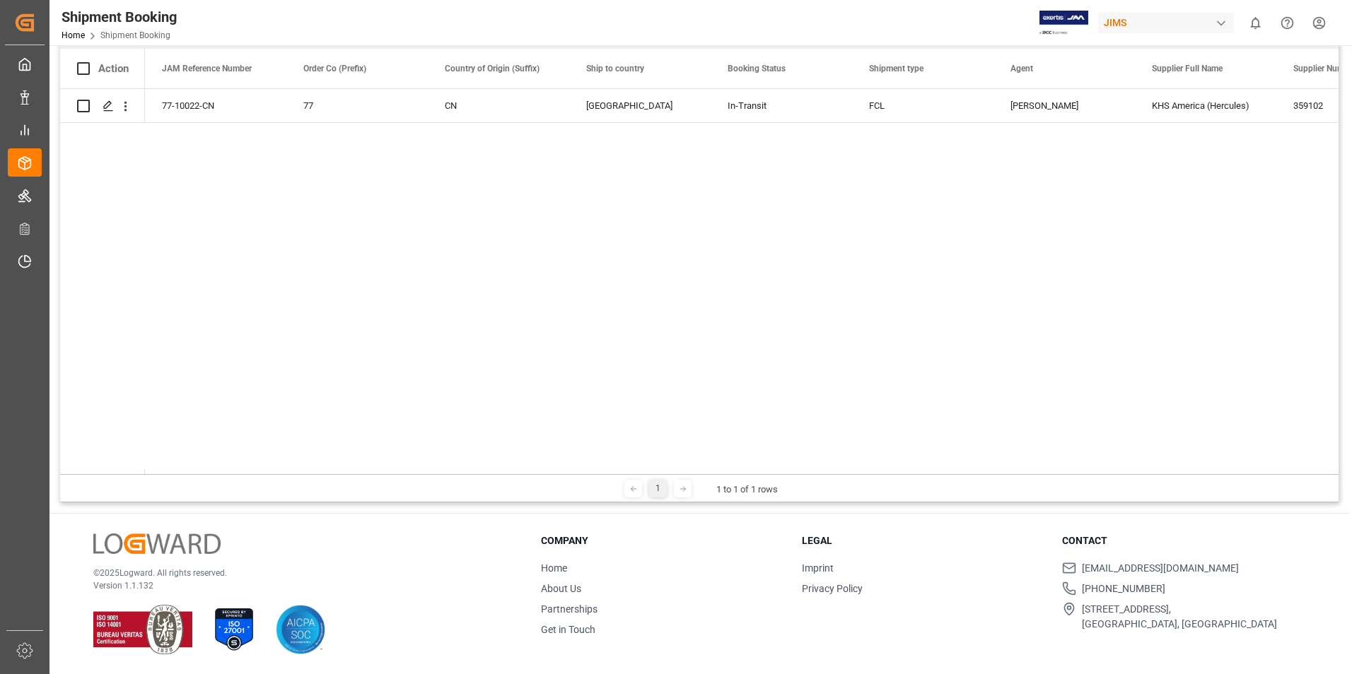
drag, startPoint x: 246, startPoint y: 474, endPoint x: 362, endPoint y: 477, distance: 116.0
click at [362, 477] on div "1 1 to 1 of 1 rows" at bounding box center [699, 488] width 1278 height 28
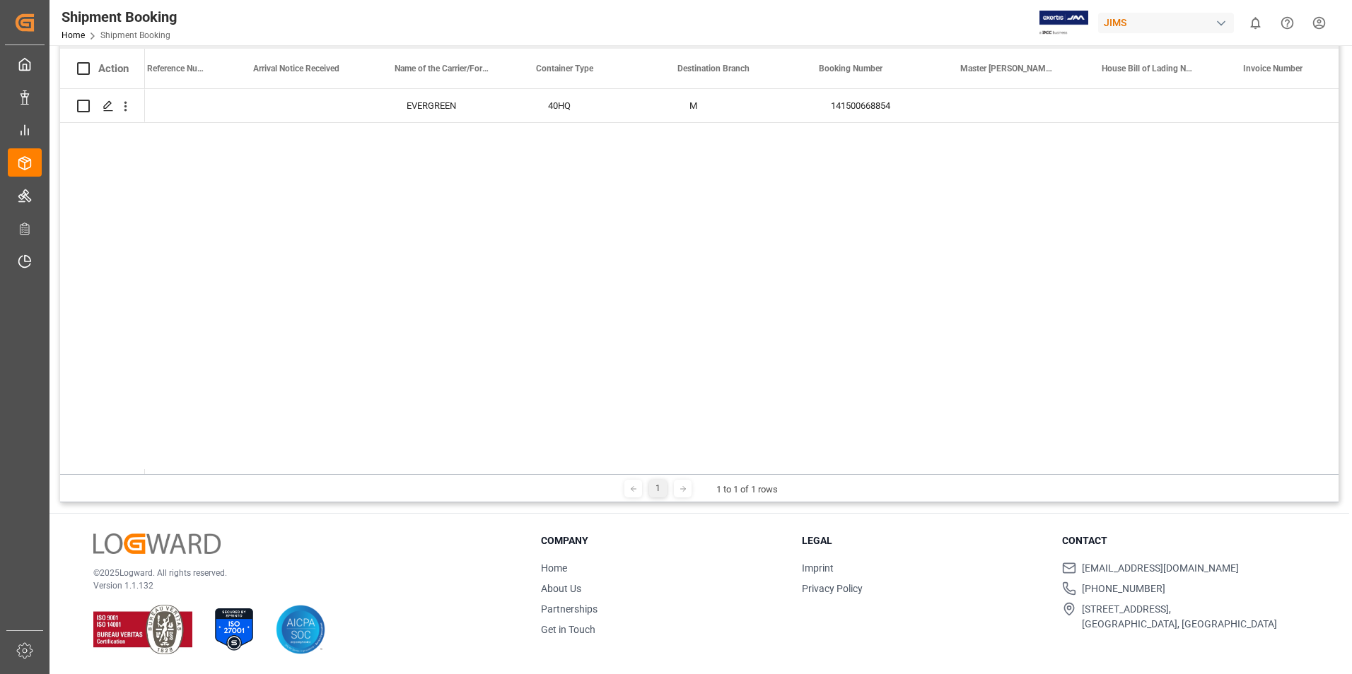
scroll to position [0, 1829]
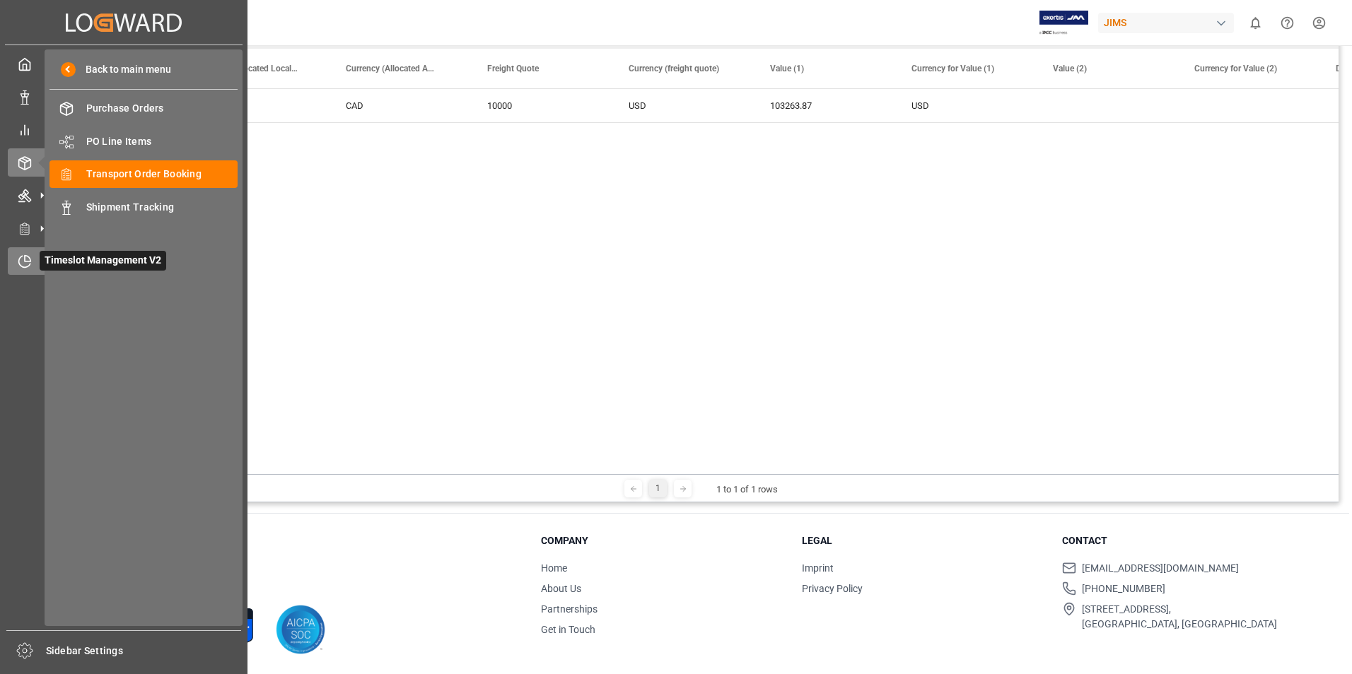
click at [76, 267] on span "Timeslot Management V2" at bounding box center [103, 261] width 127 height 20
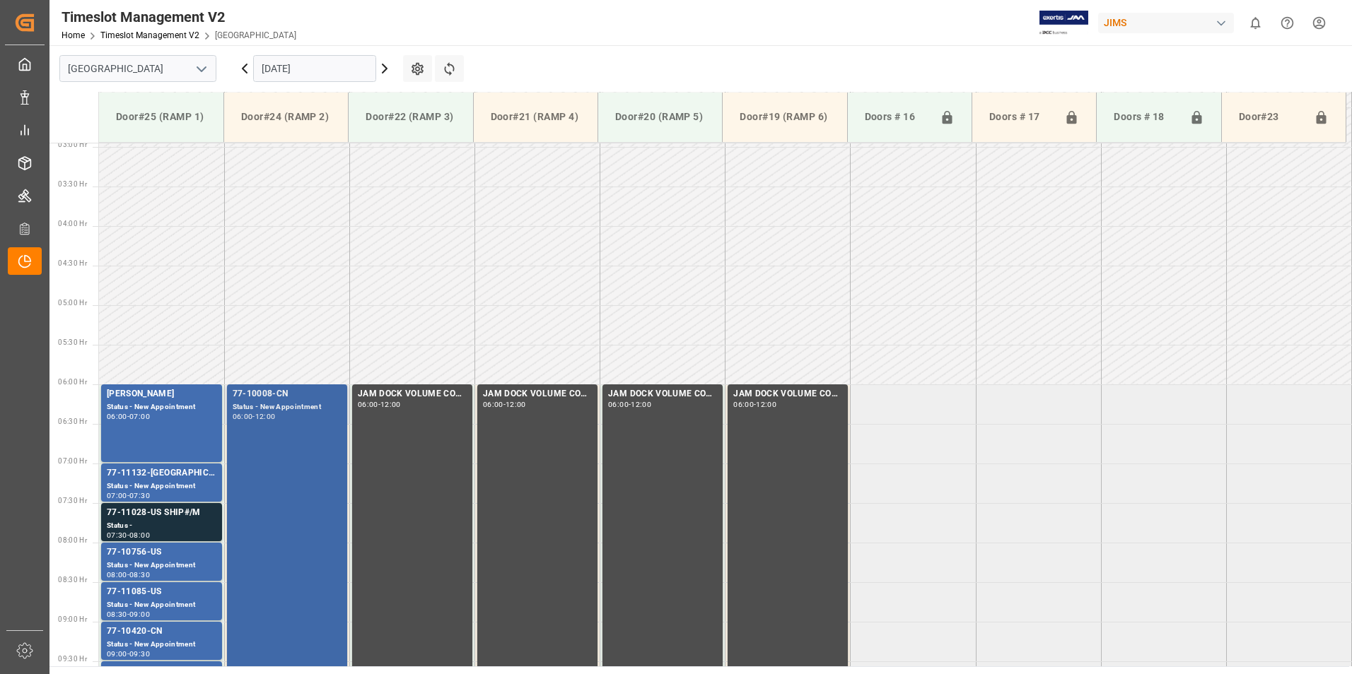
scroll to position [192, 0]
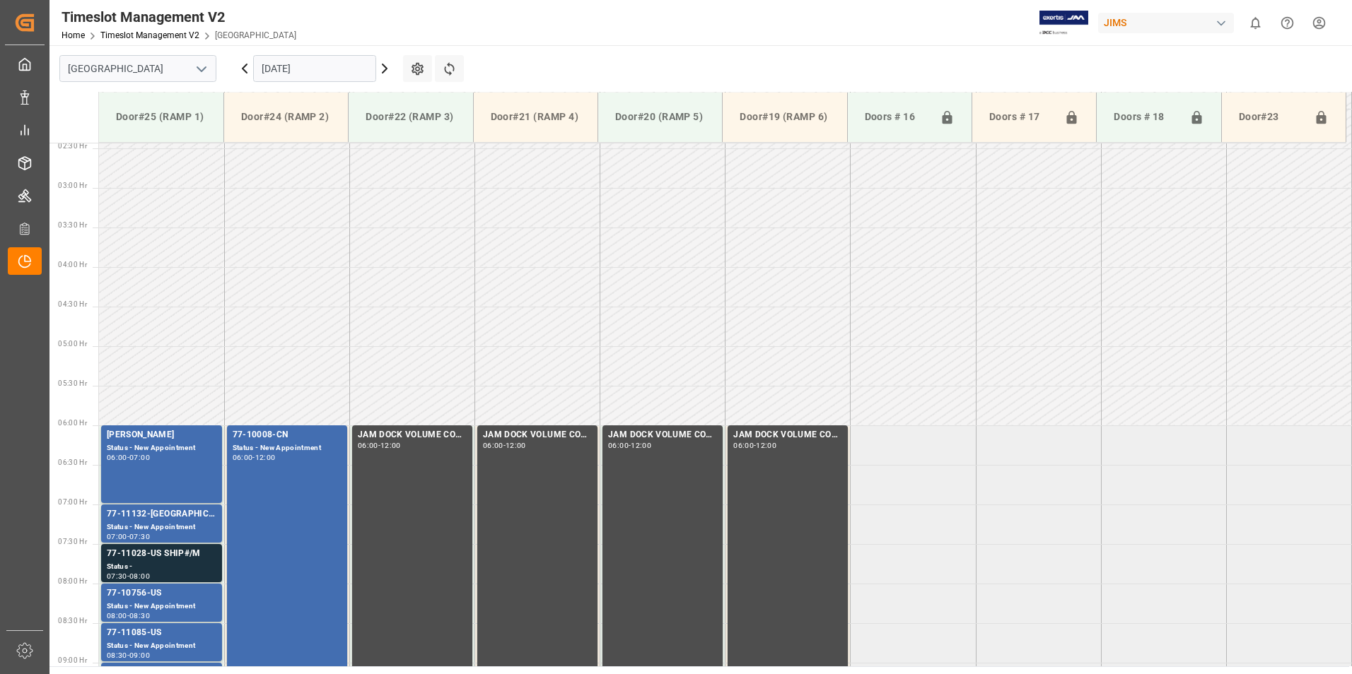
click at [276, 63] on input "[DATE]" at bounding box center [314, 68] width 123 height 27
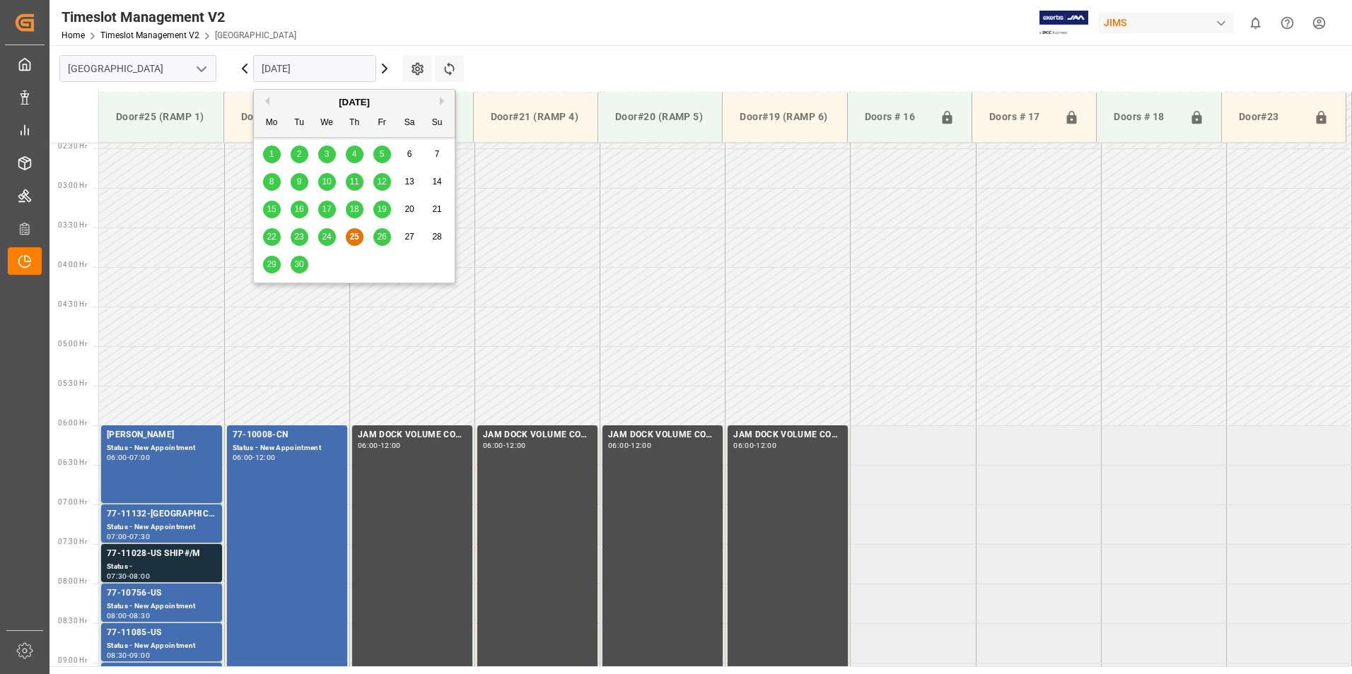
click at [385, 238] on span "26" at bounding box center [381, 237] width 9 height 10
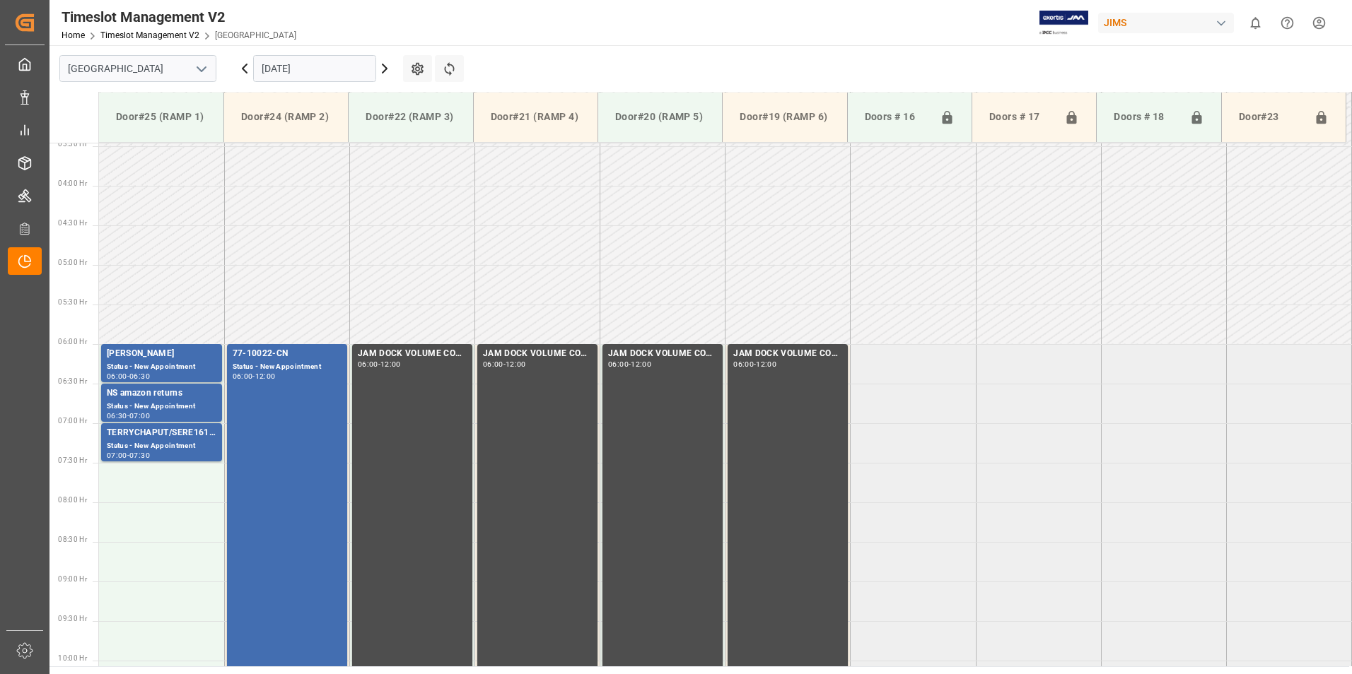
scroll to position [263, 0]
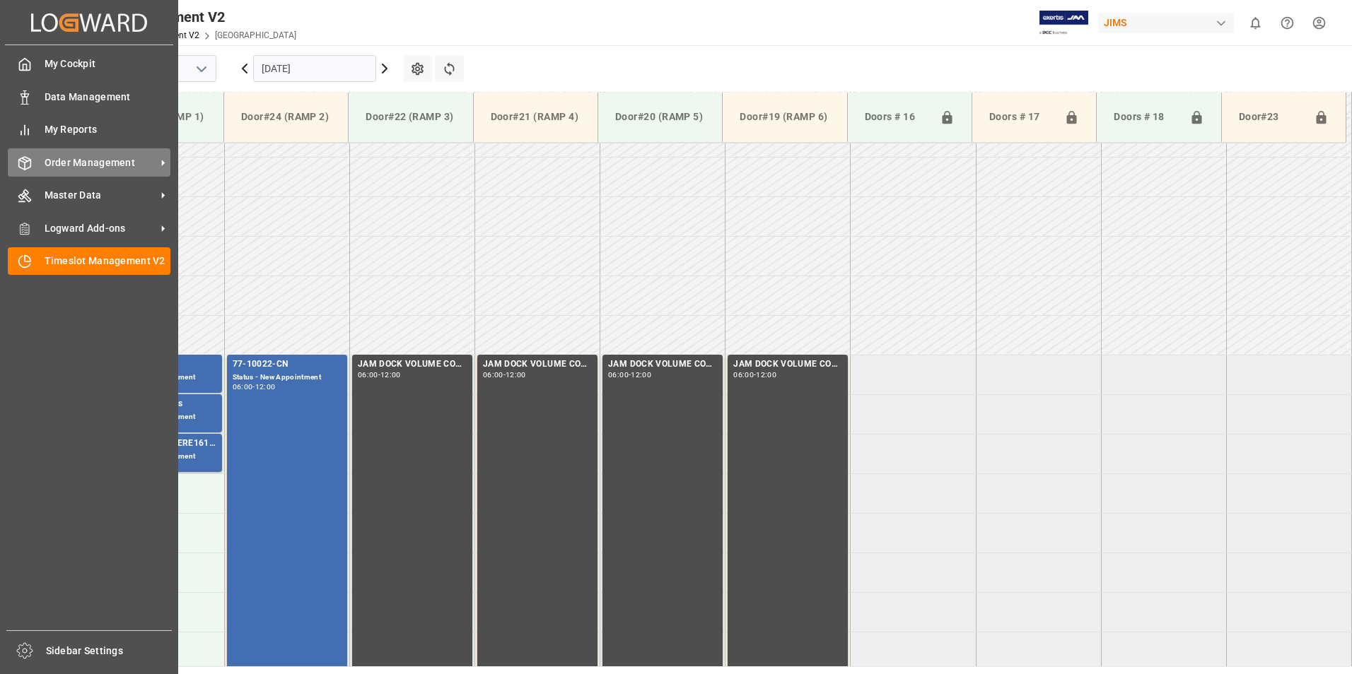
click at [75, 165] on span "Order Management" at bounding box center [101, 163] width 112 height 15
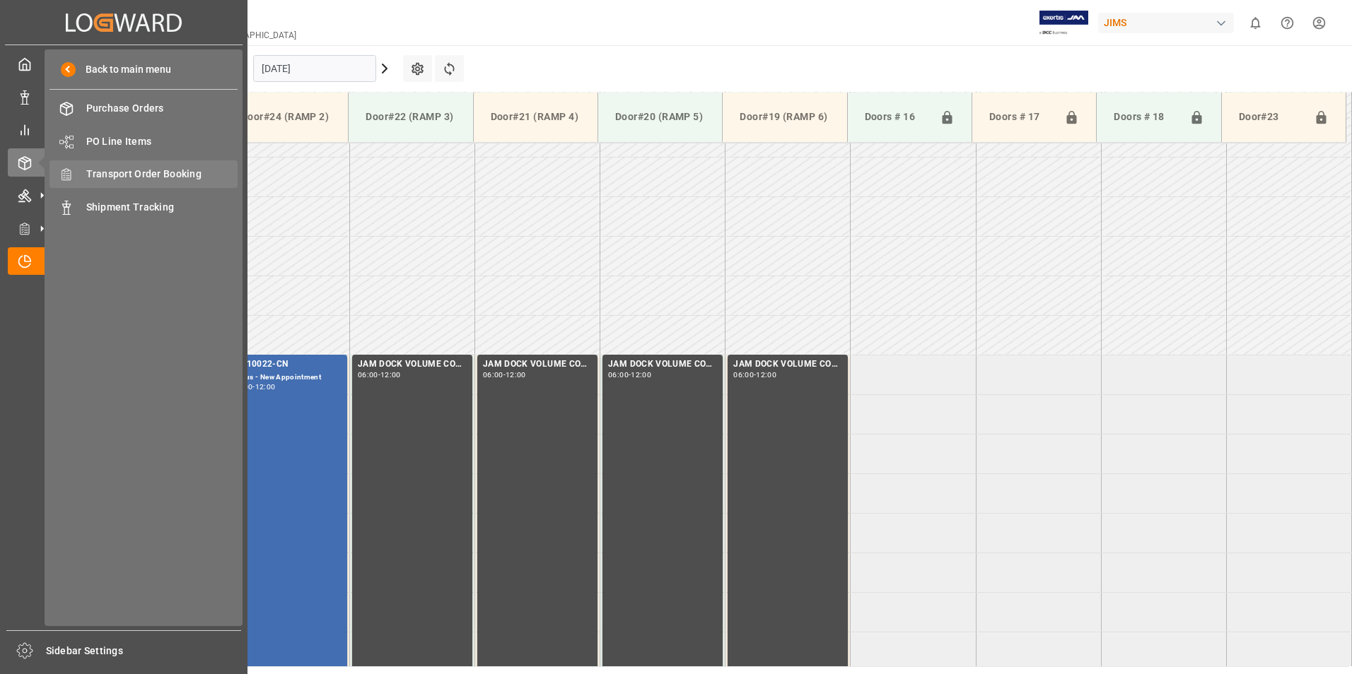
click at [188, 176] on span "Transport Order Booking" at bounding box center [162, 174] width 152 height 15
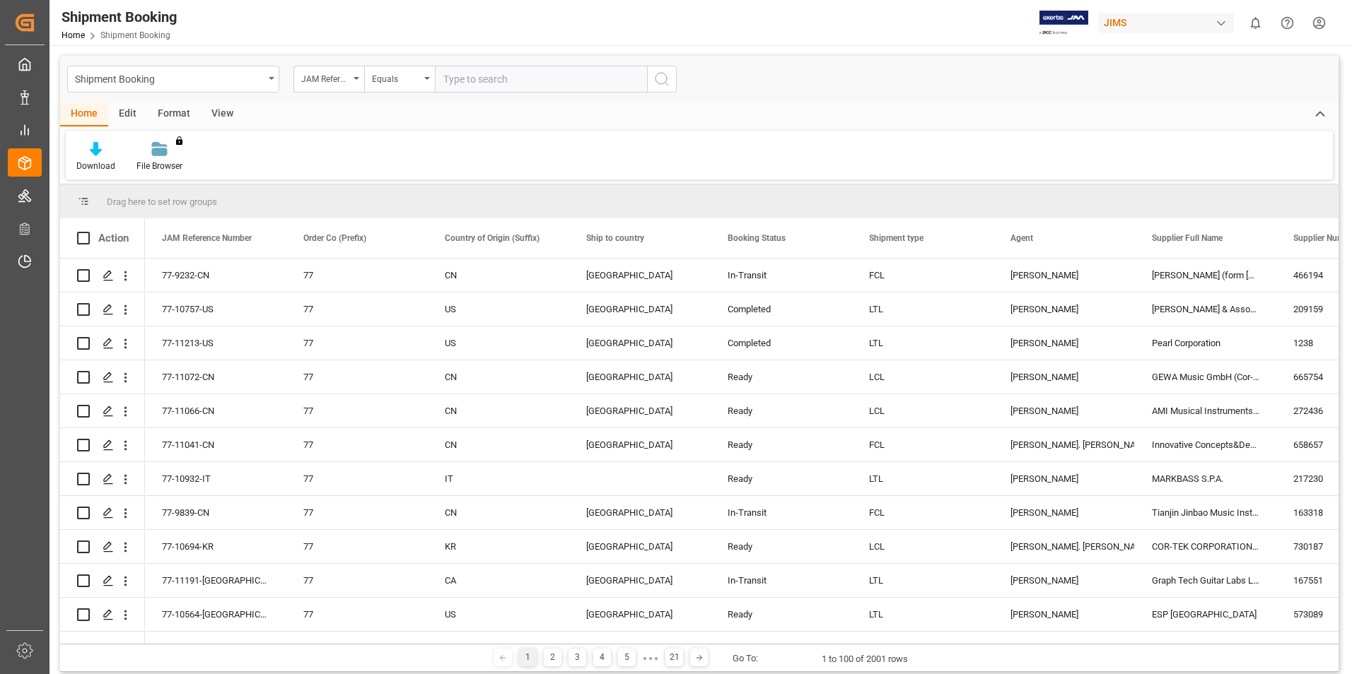
paste input "77-10527-CN"
type input "77-10527-CN"
click at [665, 84] on icon "search button" at bounding box center [661, 79] width 17 height 17
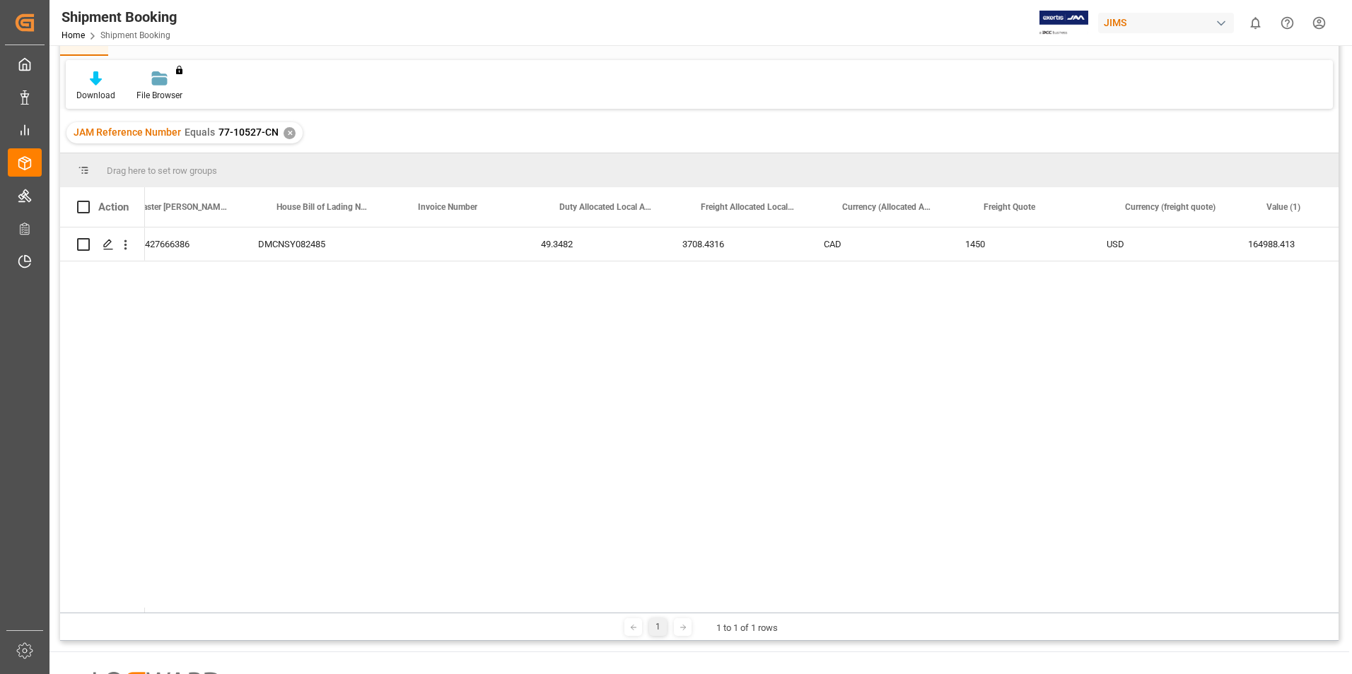
scroll to position [0, 2691]
